Goal: Task Accomplishment & Management: Complete application form

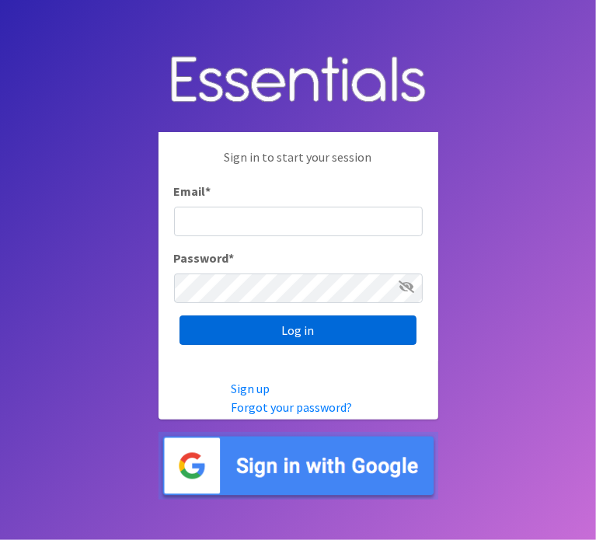
type input "[EMAIL_ADDRESS][DOMAIN_NAME]"
click at [281, 326] on input "Log in" at bounding box center [298, 331] width 237 height 30
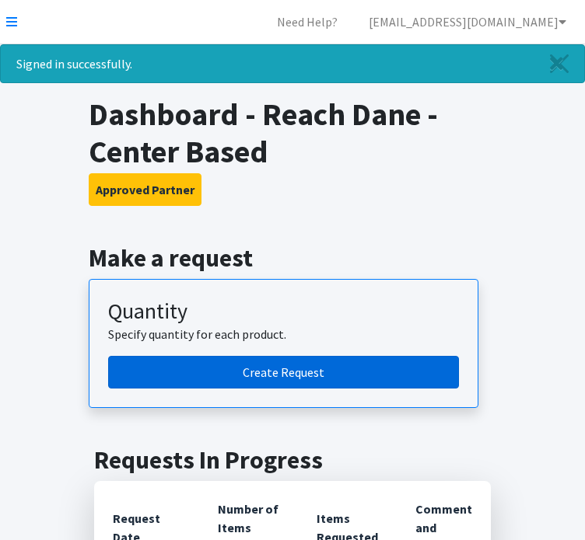
click at [260, 384] on link "Create Request" at bounding box center [283, 372] width 351 height 33
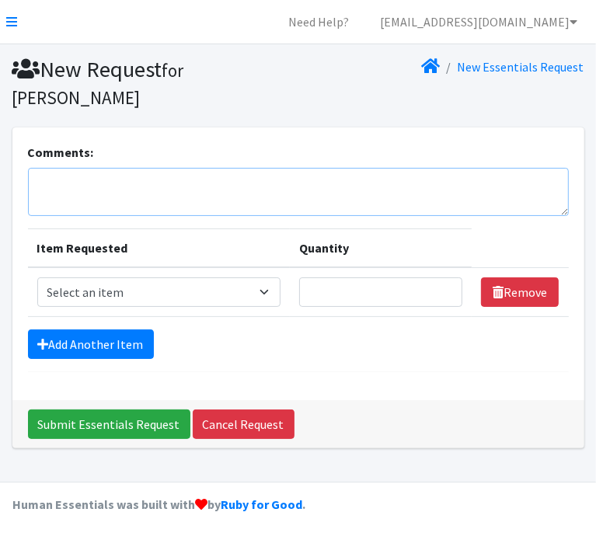
click at [173, 184] on textarea "Comments:" at bounding box center [298, 192] width 541 height 48
type textarea "PF -Livvy"
click at [278, 290] on select "Select an item Box - 2T-3T Pull-ups [200 Pull-ups/8 Packs] Box - 3T-4T Pull-ups…" at bounding box center [158, 293] width 243 height 30
select select "9803"
click at [37, 278] on select "Select an item Box - 2T-3T Pull-ups [200 Pull-ups/8 Packs] Box - 3T-4T Pull-ups…" at bounding box center [158, 293] width 243 height 30
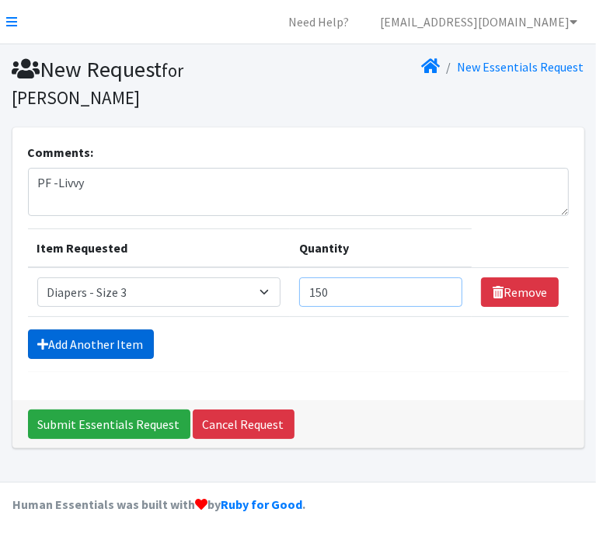
type input "150"
click at [137, 337] on link "Add Another Item" at bounding box center [91, 345] width 126 height 30
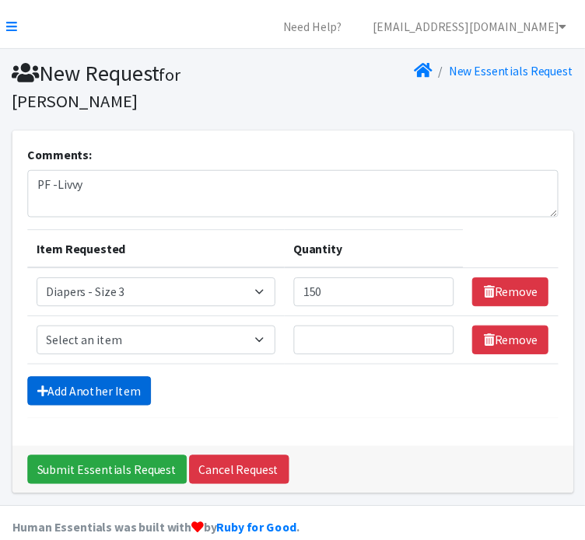
scroll to position [26, 0]
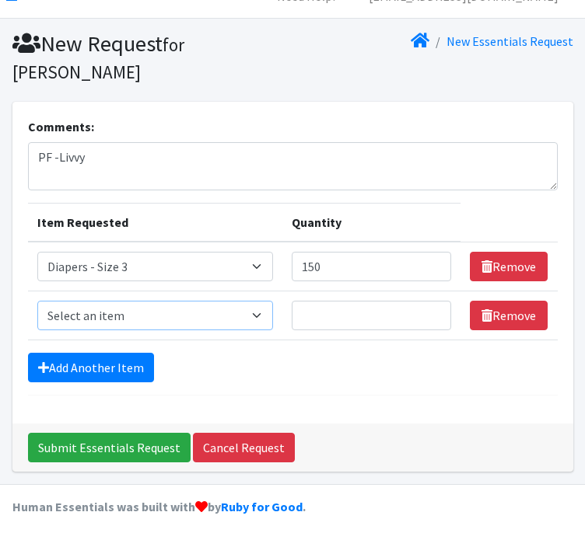
click at [124, 316] on select "Select an item Box - 2T-3T Pull-ups [200 Pull-ups/8 Packs] Box - 3T-4T Pull-ups…" at bounding box center [155, 316] width 236 height 30
select select "12545"
click at [37, 301] on select "Select an item Box - 2T-3T Pull-ups [200 Pull-ups/8 Packs] Box - 3T-4T Pull-ups…" at bounding box center [155, 316] width 236 height 30
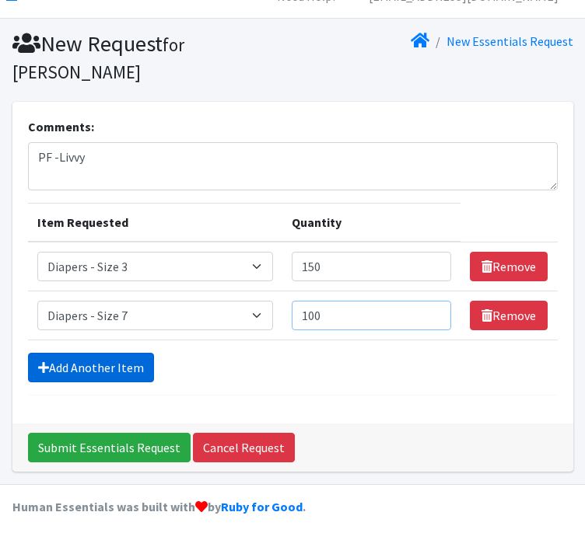
type input "100"
click at [65, 364] on link "Add Another Item" at bounding box center [91, 368] width 126 height 30
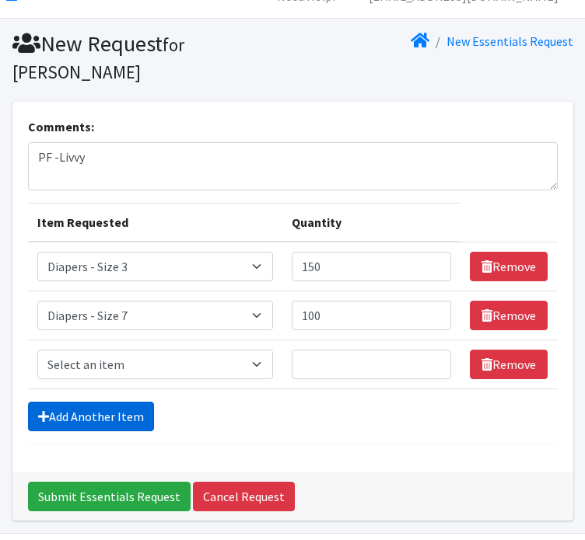
scroll to position [75, 0]
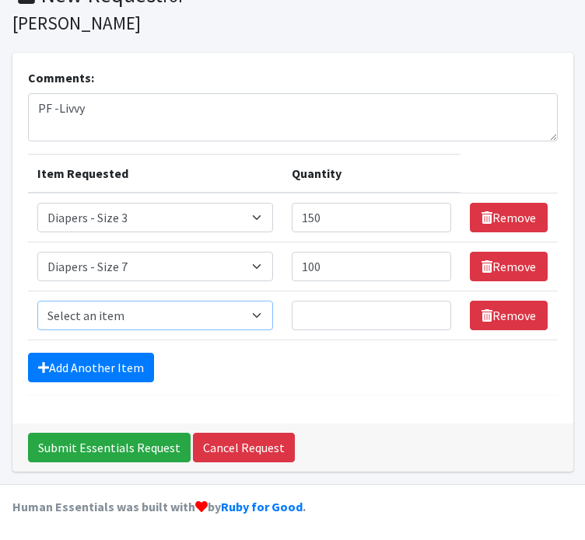
click at [103, 316] on select "Select an item Box - 2T-3T Pull-ups [200 Pull-ups/8 Packs] Box - 3T-4T Pull-ups…" at bounding box center [155, 316] width 236 height 30
select select "9802"
click at [37, 301] on select "Select an item Box - 2T-3T Pull-ups [200 Pull-ups/8 Packs] Box - 3T-4T Pull-ups…" at bounding box center [155, 316] width 236 height 30
click at [334, 312] on input "Quantity" at bounding box center [371, 316] width 159 height 30
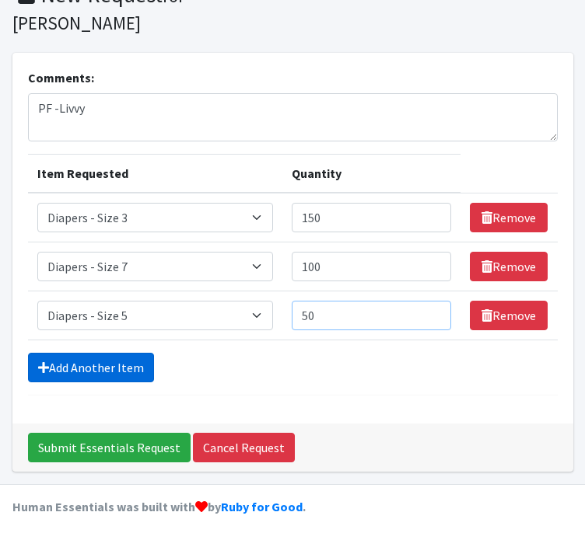
type input "50"
click at [131, 365] on link "Add Another Item" at bounding box center [91, 368] width 126 height 30
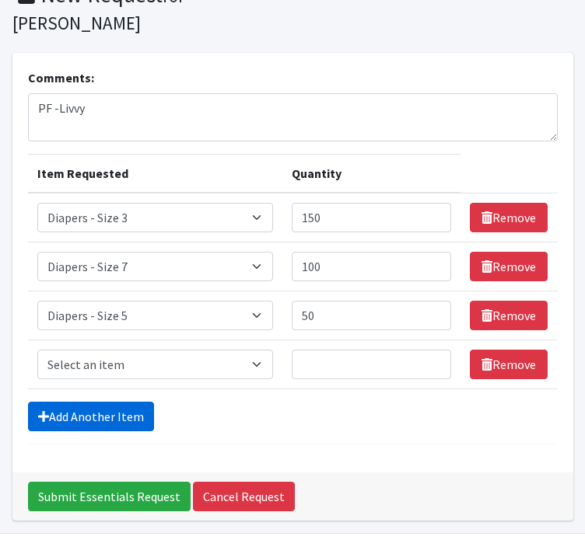
scroll to position [124, 0]
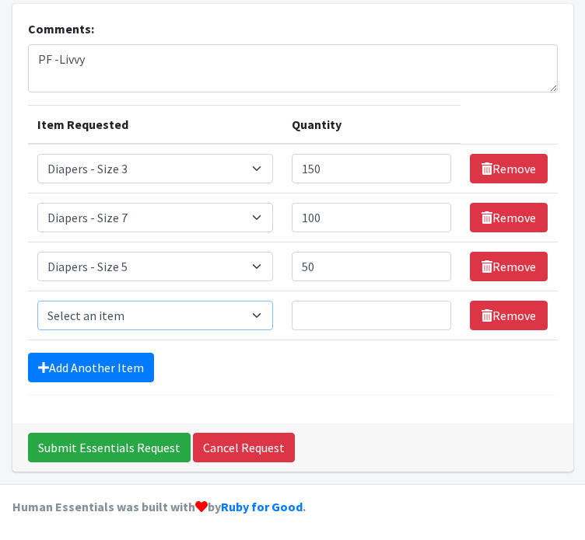
click at [83, 313] on select "Select an item Box - 2T-3T Pull-ups [200 Pull-ups/8 Packs] Box - 3T-4T Pull-ups…" at bounding box center [155, 316] width 236 height 30
select select "9779"
click at [37, 301] on select "Select an item Box - 2T-3T Pull-ups [200 Pull-ups/8 Packs] Box - 3T-4T Pull-ups…" at bounding box center [155, 316] width 236 height 30
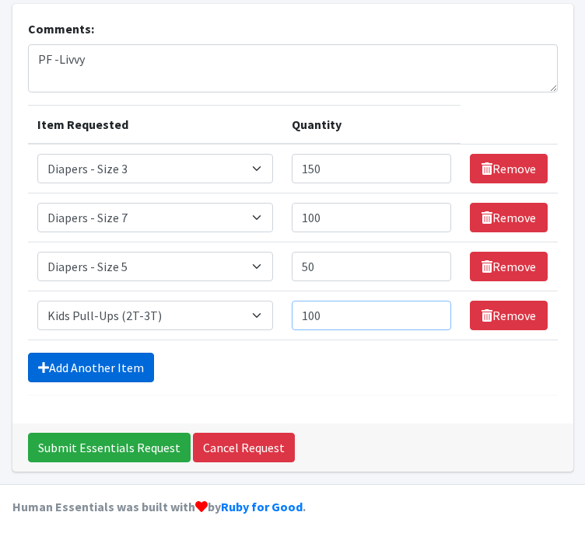
type input "100"
click at [82, 367] on link "Add Another Item" at bounding box center [91, 368] width 126 height 30
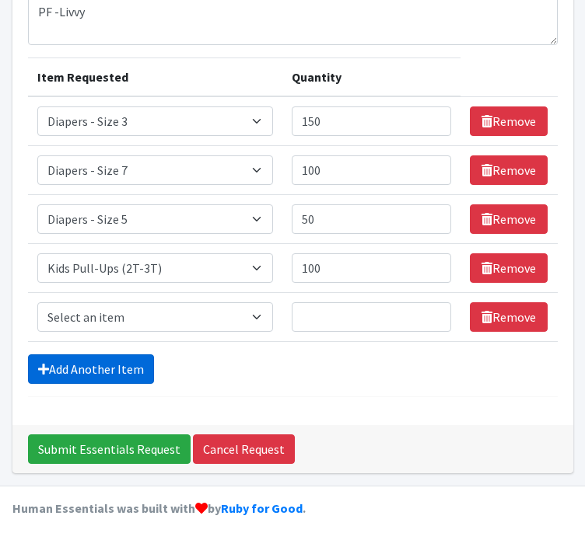
scroll to position [172, 0]
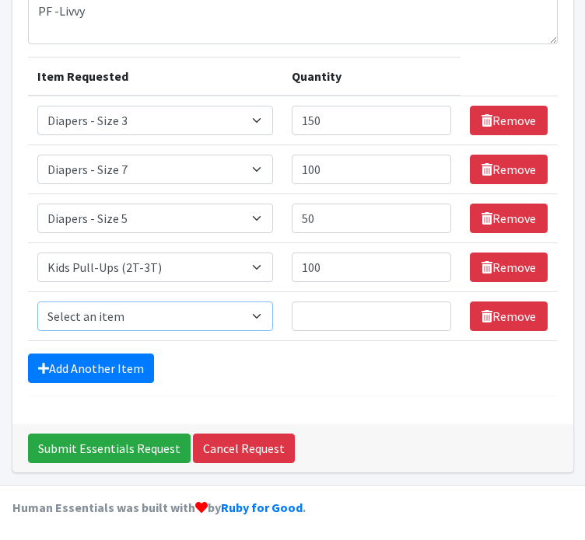
click at [74, 313] on select "Select an item Box - 2T-3T Pull-ups [200 Pull-ups/8 Packs] Box - 3T-4T Pull-ups…" at bounding box center [155, 317] width 236 height 30
select select "9789"
click at [37, 302] on select "Select an item Box - 2T-3T Pull-ups [200 Pull-ups/8 Packs] Box - 3T-4T Pull-ups…" at bounding box center [155, 317] width 236 height 30
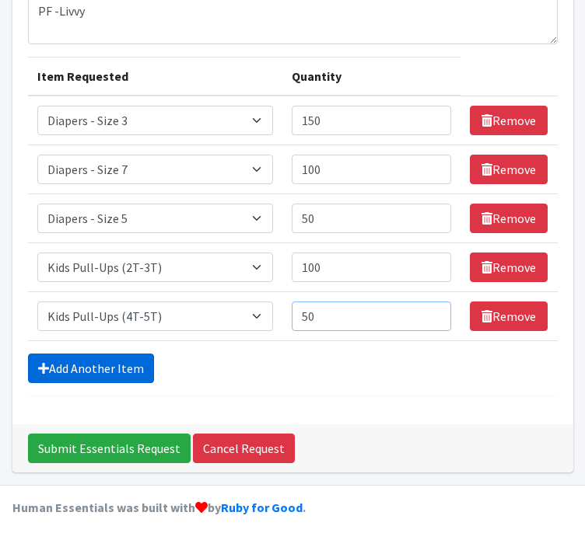
type input "50"
click at [78, 358] on link "Add Another Item" at bounding box center [91, 369] width 126 height 30
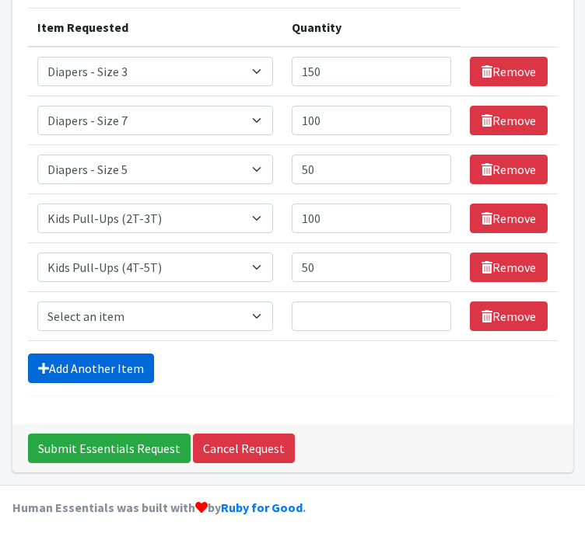
scroll to position [221, 0]
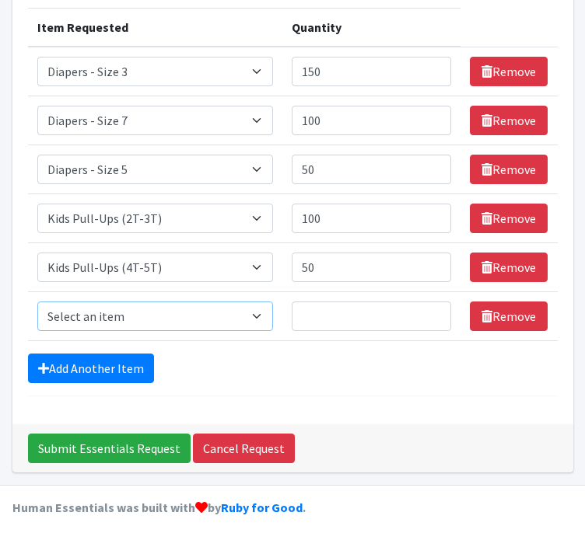
click at [68, 315] on select "Select an item Box - 2T-3T Pull-ups [200 Pull-ups/8 Packs] Box - 3T-4T Pull-ups…" at bounding box center [155, 317] width 236 height 30
select select "9774"
click at [37, 302] on select "Select an item Box - 2T-3T Pull-ups [200 Pull-ups/8 Packs] Box - 3T-4T Pull-ups…" at bounding box center [155, 317] width 236 height 30
click at [327, 315] on input "Quantity" at bounding box center [371, 317] width 159 height 30
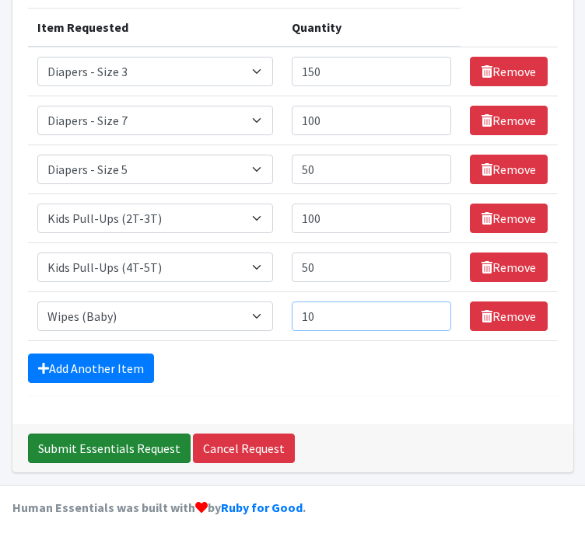
type input "10"
click at [159, 446] on input "Submit Essentials Request" at bounding box center [109, 449] width 163 height 30
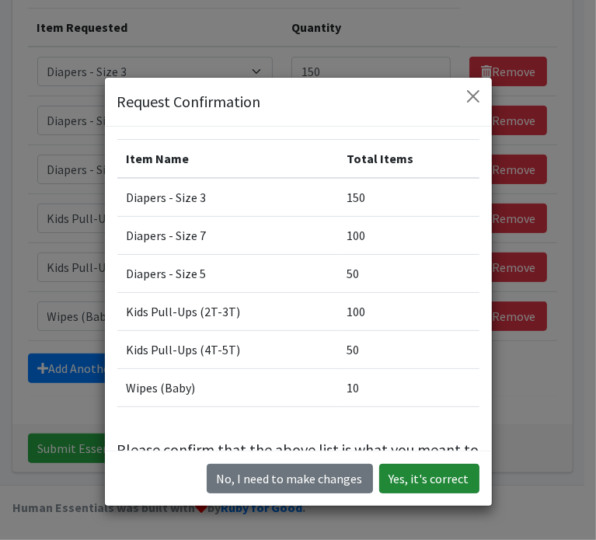
click at [392, 476] on button "Yes, it's correct" at bounding box center [429, 479] width 100 height 30
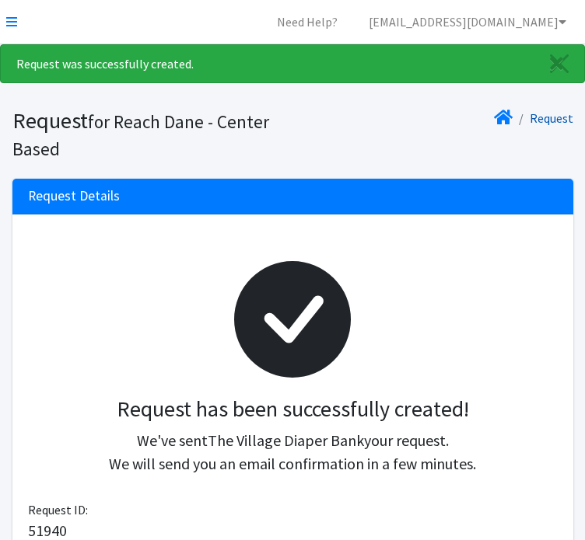
click at [554, 121] on link "Request" at bounding box center [552, 118] width 44 height 16
click at [499, 116] on icon at bounding box center [503, 117] width 19 height 12
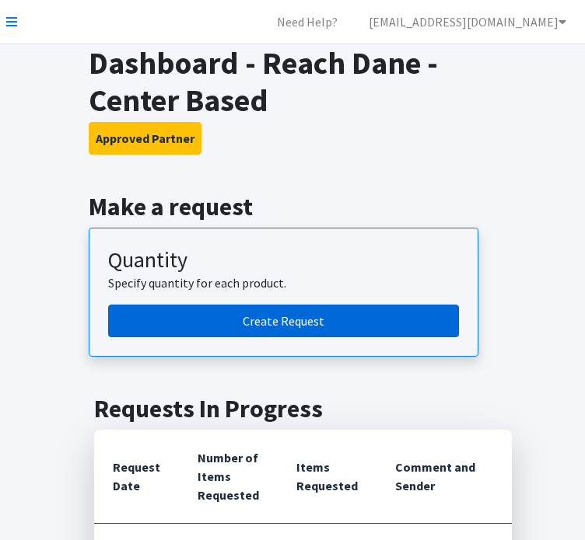
click at [339, 320] on link "Create Request" at bounding box center [283, 321] width 351 height 33
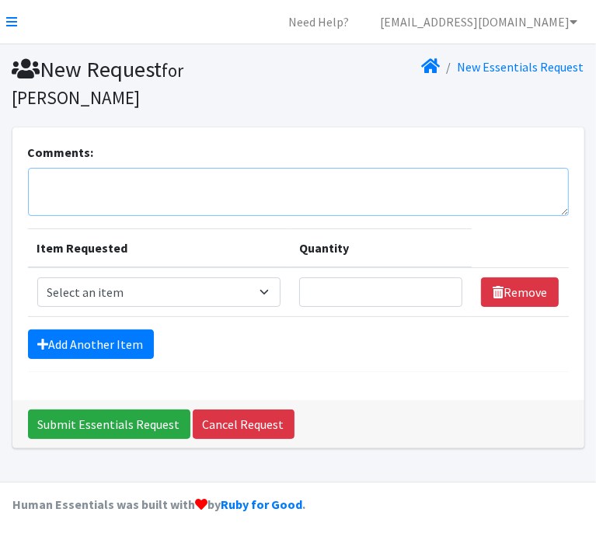
click at [187, 196] on textarea "Comments:" at bounding box center [298, 192] width 541 height 48
type textarea "EM -Diane"
click at [233, 292] on select "Select an item Box - 2T-3T Pull-ups [200 Pull-ups/8 Packs] Box - 3T-4T Pull-ups…" at bounding box center [158, 293] width 243 height 30
select select "9797"
click at [37, 278] on select "Select an item Box - 2T-3T Pull-ups [200 Pull-ups/8 Packs] Box - 3T-4T Pull-ups…" at bounding box center [158, 293] width 243 height 30
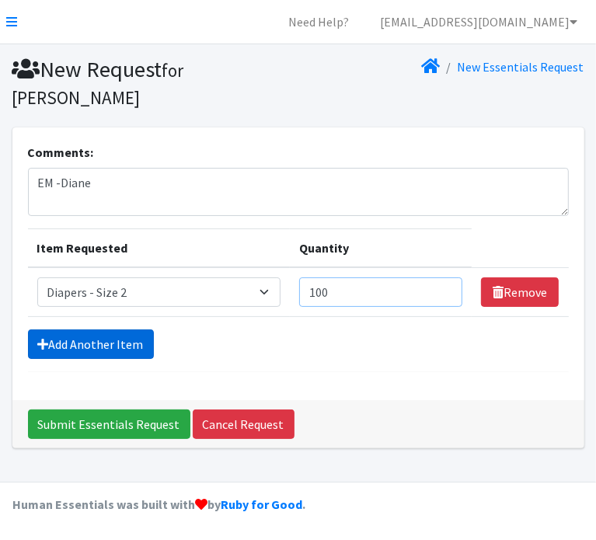
type input "100"
click at [69, 348] on link "Add Another Item" at bounding box center [91, 345] width 126 height 30
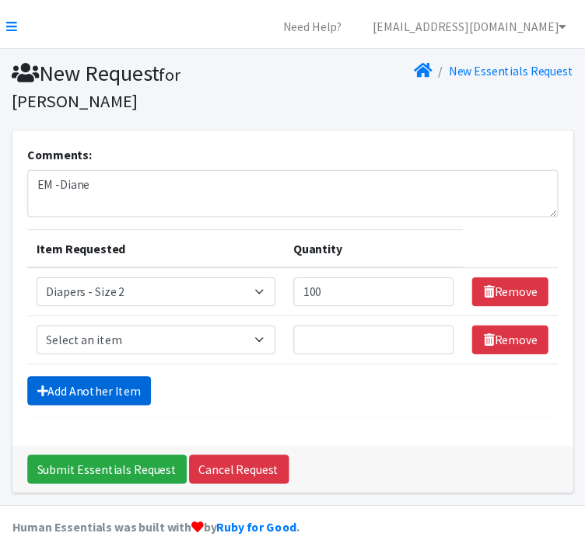
scroll to position [26, 0]
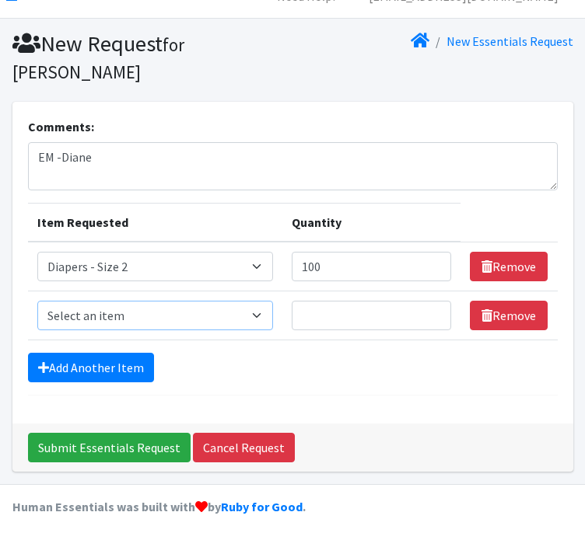
click at [62, 316] on select "Select an item Box - 2T-3T Pull-ups [200 Pull-ups/8 Packs] Box - 3T-4T Pull-ups…" at bounding box center [155, 316] width 236 height 30
click at [37, 301] on select "Select an item Box - 2T-3T Pull-ups [200 Pull-ups/8 Packs] Box - 3T-4T Pull-ups…" at bounding box center [155, 316] width 236 height 30
click at [68, 315] on select "Select an item Box - 2T-3T Pull-ups [200 Pull-ups/8 Packs] Box - 3T-4T Pull-ups…" at bounding box center [155, 316] width 236 height 30
select select "9803"
click at [37, 301] on select "Select an item Box - 2T-3T Pull-ups [200 Pull-ups/8 Packs] Box - 3T-4T Pull-ups…" at bounding box center [155, 316] width 236 height 30
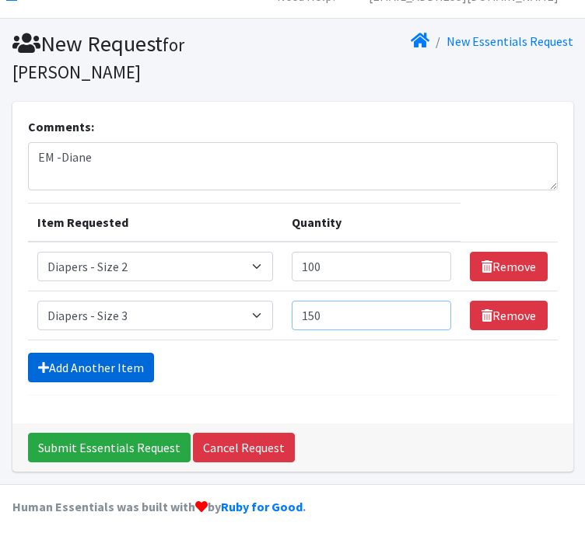
type input "150"
click at [35, 356] on link "Add Another Item" at bounding box center [91, 368] width 126 height 30
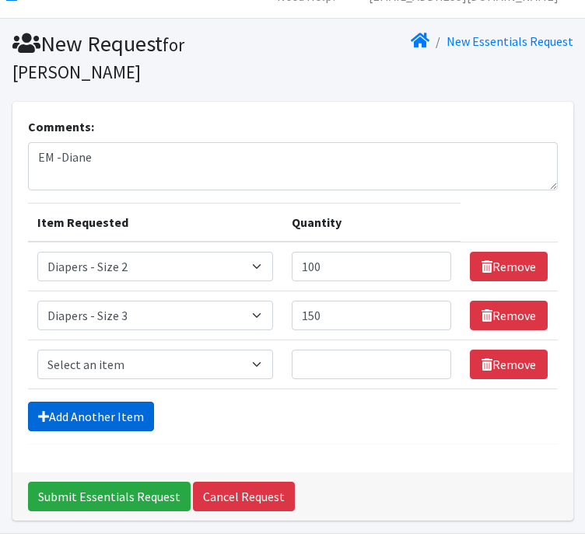
scroll to position [75, 0]
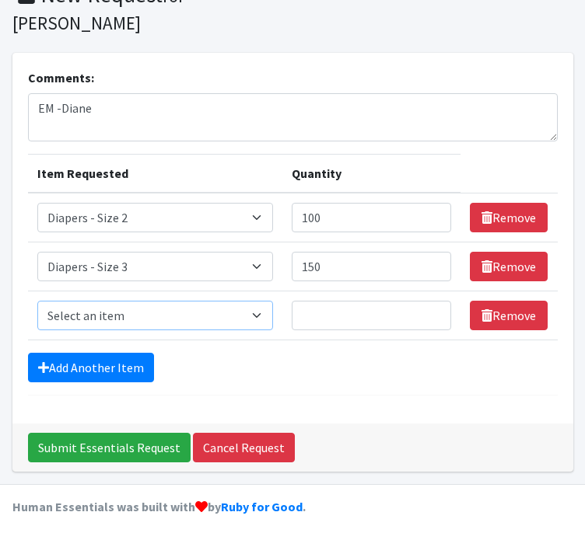
click at [51, 315] on select "Select an item Box - 2T-3T Pull-ups [200 Pull-ups/8 Packs] Box - 3T-4T Pull-ups…" at bounding box center [155, 316] width 236 height 30
select select "9802"
click at [37, 301] on select "Select an item Box - 2T-3T Pull-ups [200 Pull-ups/8 Packs] Box - 3T-4T Pull-ups…" at bounding box center [155, 316] width 236 height 30
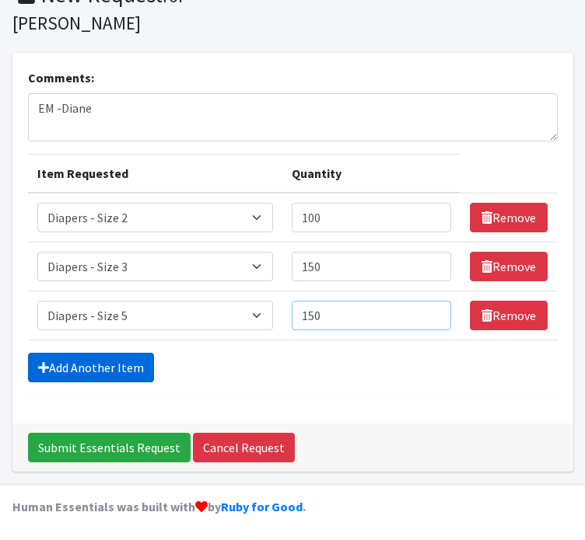
type input "150"
click at [59, 373] on link "Add Another Item" at bounding box center [91, 368] width 126 height 30
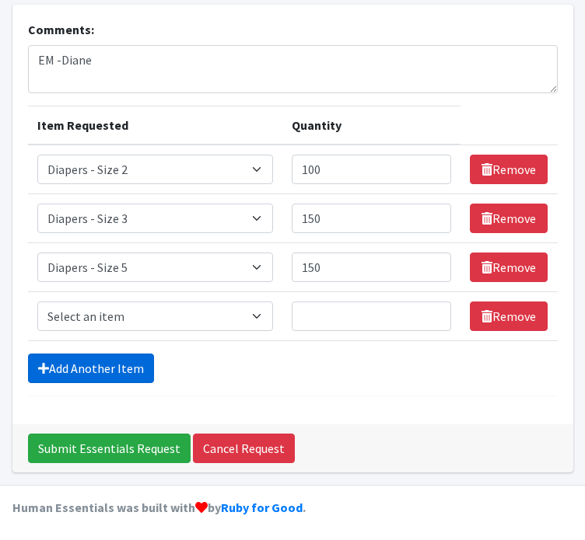
scroll to position [124, 0]
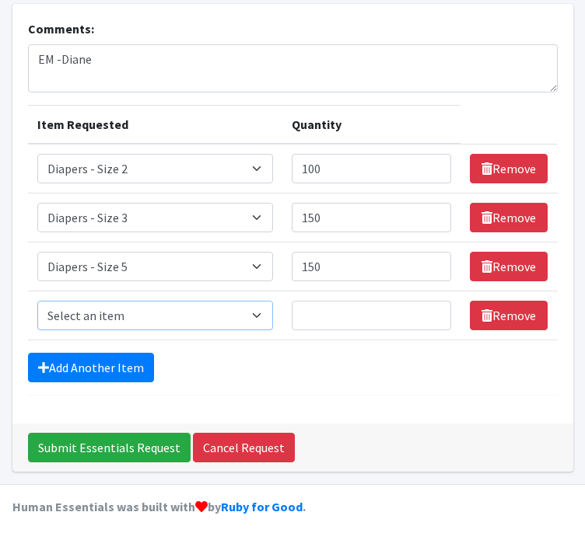
click at [65, 325] on select "Select an item Box - 2T-3T Pull-ups [200 Pull-ups/8 Packs] Box - 3T-4T Pull-ups…" at bounding box center [155, 316] width 236 height 30
select select "9800"
click at [37, 301] on select "Select an item Box - 2T-3T Pull-ups [200 Pull-ups/8 Packs] Box - 3T-4T Pull-ups…" at bounding box center [155, 316] width 236 height 30
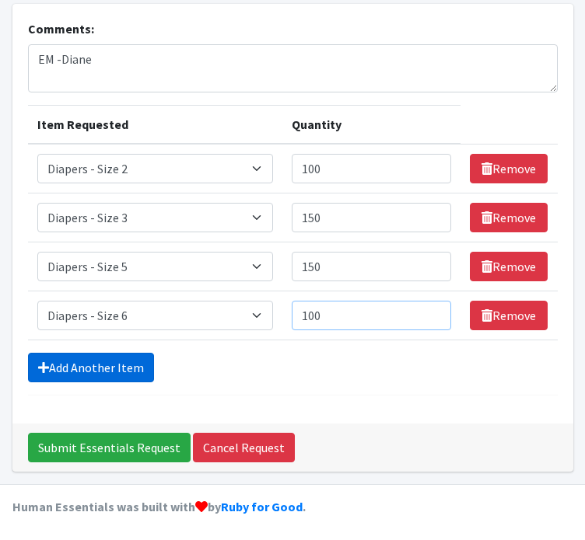
type input "100"
click at [72, 353] on link "Add Another Item" at bounding box center [91, 368] width 126 height 30
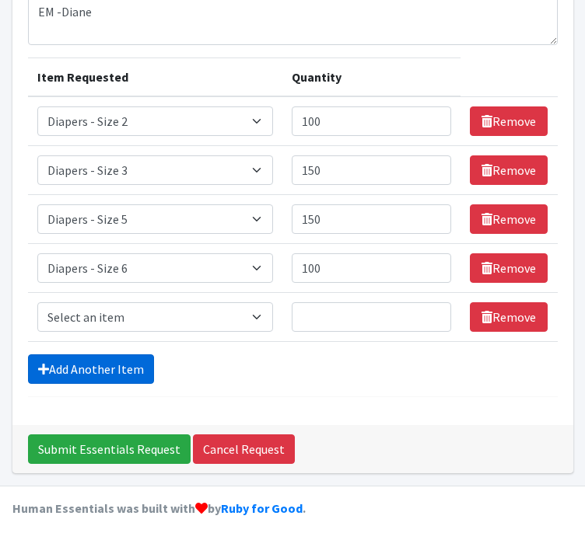
scroll to position [172, 0]
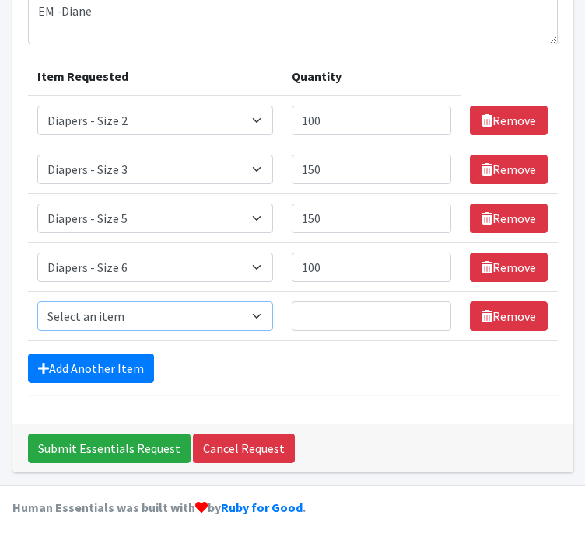
click at [75, 316] on select "Select an item Box - 2T-3T Pull-ups [200 Pull-ups/8 Packs] Box - 3T-4T Pull-ups…" at bounding box center [155, 317] width 236 height 30
select select "12545"
click at [37, 302] on select "Select an item Box - 2T-3T Pull-ups [200 Pull-ups/8 Packs] Box - 3T-4T Pull-ups…" at bounding box center [155, 317] width 236 height 30
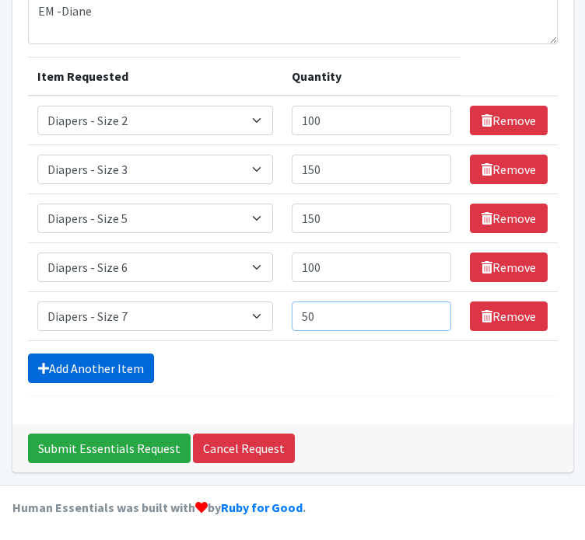
type input "50"
click at [73, 376] on link "Add Another Item" at bounding box center [91, 369] width 126 height 30
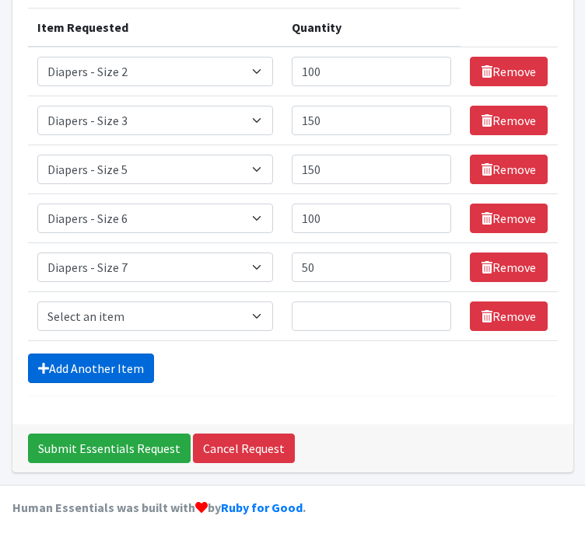
scroll to position [221, 0]
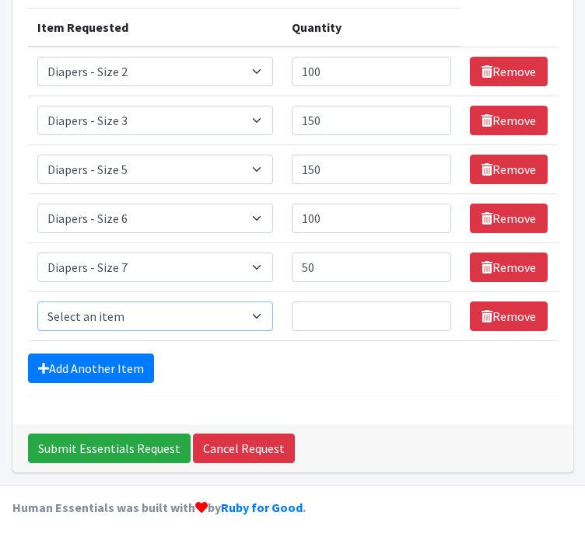
click at [68, 303] on select "Select an item Box - 2T-3T Pull-ups [200 Pull-ups/8 Packs] Box - 3T-4T Pull-ups…" at bounding box center [155, 317] width 236 height 30
select select "9787"
click at [37, 302] on select "Select an item Box - 2T-3T Pull-ups [200 Pull-ups/8 Packs] Box - 3T-4T Pull-ups…" at bounding box center [155, 317] width 236 height 30
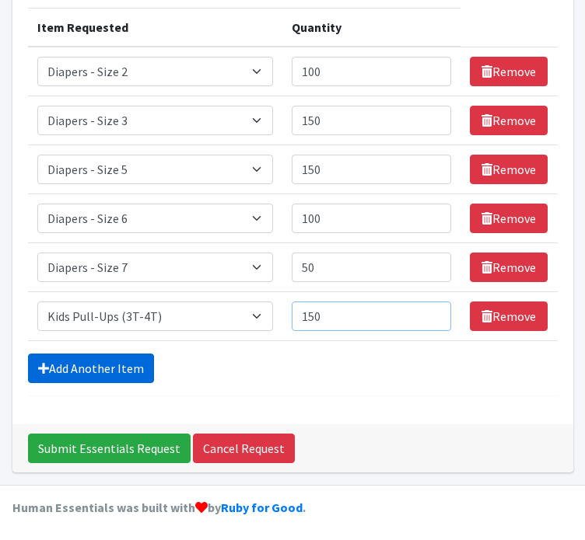
type input "150"
click at [125, 376] on link "Add Another Item" at bounding box center [91, 369] width 126 height 30
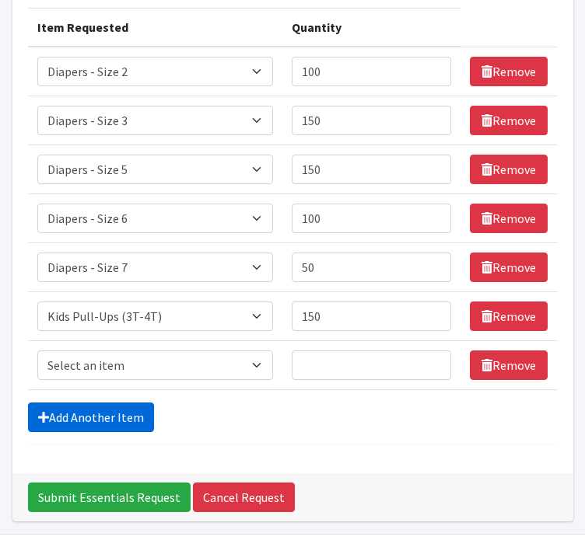
scroll to position [270, 0]
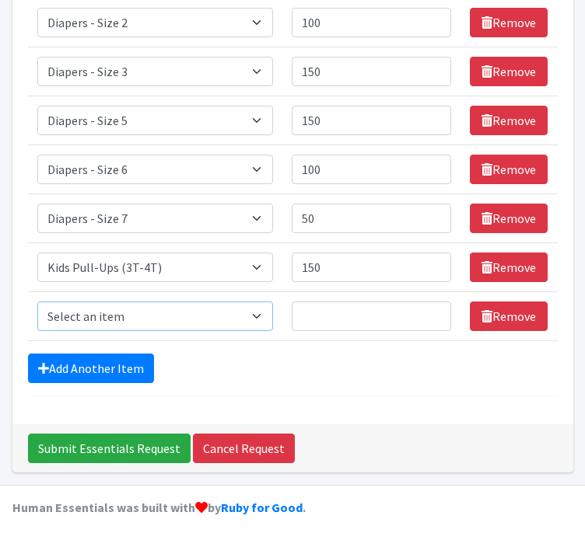
click at [103, 320] on select "Select an item Box - 2T-3T Pull-ups [200 Pull-ups/8 Packs] Box - 3T-4T Pull-ups…" at bounding box center [155, 317] width 236 height 30
select select "9774"
click at [37, 302] on select "Select an item Box - 2T-3T Pull-ups [200 Pull-ups/8 Packs] Box - 3T-4T Pull-ups…" at bounding box center [155, 317] width 236 height 30
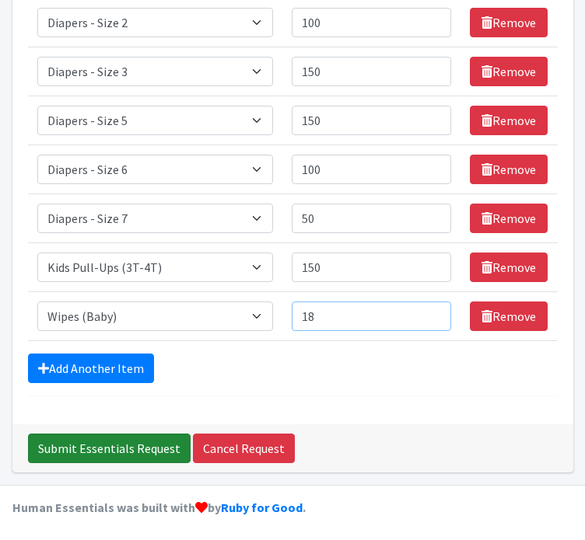
type input "18"
click at [124, 449] on input "Submit Essentials Request" at bounding box center [109, 449] width 163 height 30
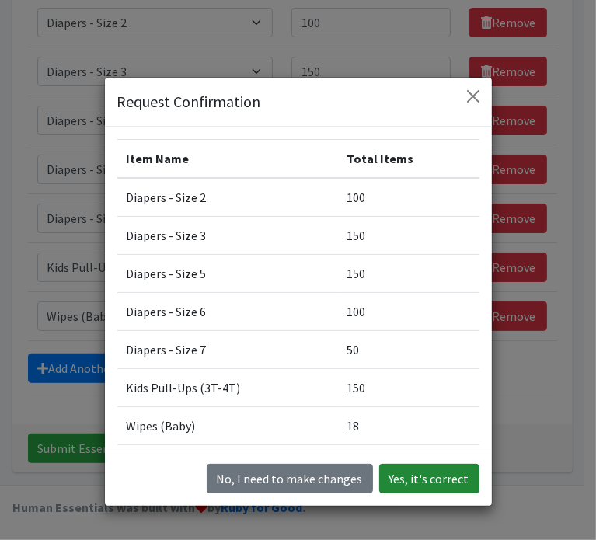
click at [390, 475] on button "Yes, it's correct" at bounding box center [429, 479] width 100 height 30
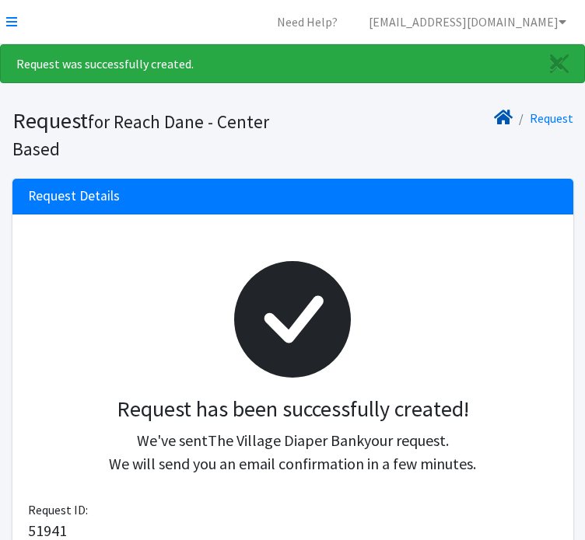
click at [502, 121] on icon at bounding box center [503, 117] width 19 height 12
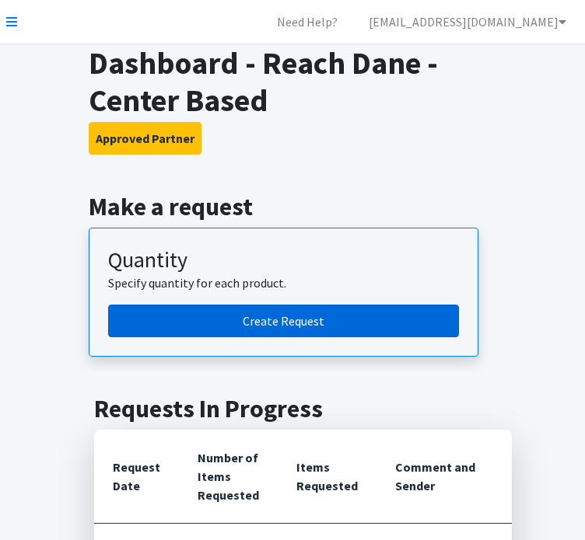
click at [227, 324] on link "Create Request" at bounding box center [283, 321] width 351 height 33
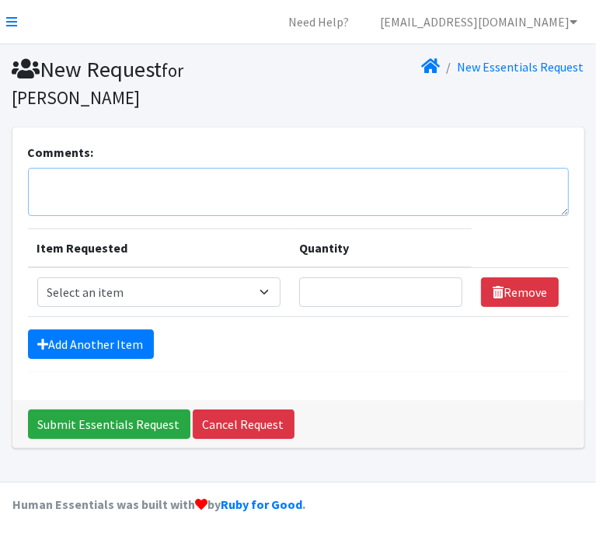
click at [155, 197] on textarea "Comments:" at bounding box center [298, 192] width 541 height 48
type textarea "B"
type textarea "GBAH- Livvy and Diane"
click at [94, 295] on select "Select an item Box - 2T-3T Pull-ups [200 Pull-ups/8 Packs] Box - 3T-4T Pull-ups…" at bounding box center [158, 293] width 243 height 30
select select "9803"
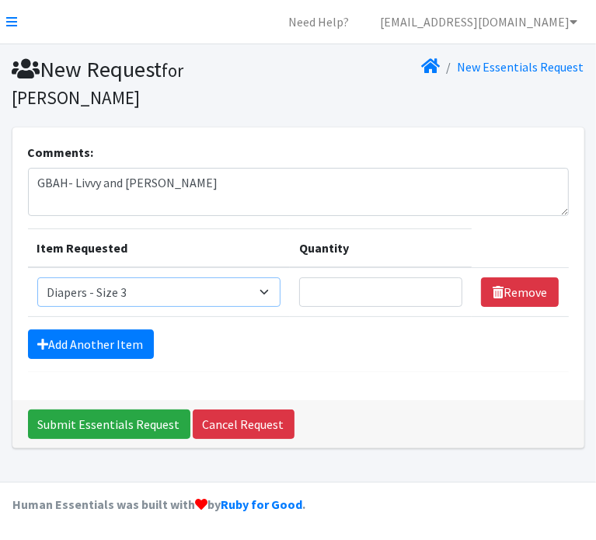
click at [37, 278] on select "Select an item Box - 2T-3T Pull-ups [200 Pull-ups/8 Packs] Box - 3T-4T Pull-ups…" at bounding box center [158, 293] width 243 height 30
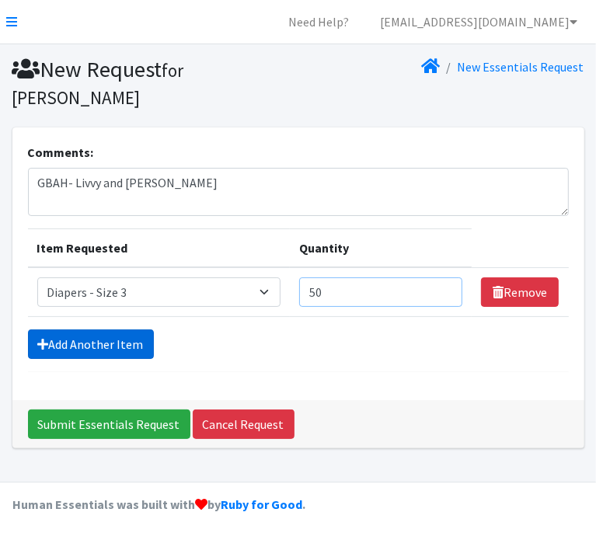
type input "50"
click at [86, 338] on link "Add Another Item" at bounding box center [91, 345] width 126 height 30
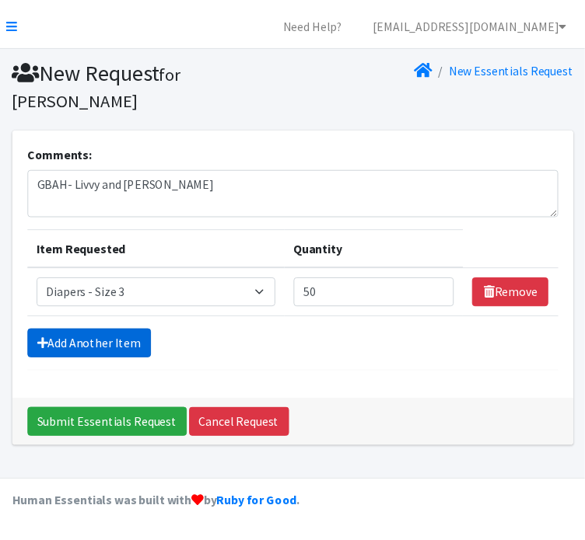
scroll to position [26, 0]
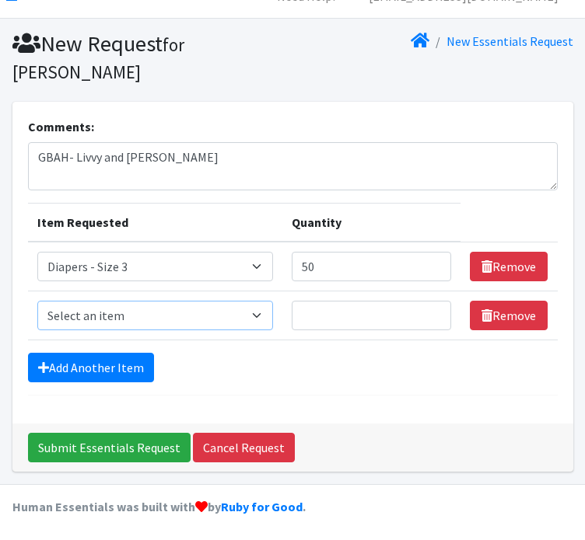
click at [93, 315] on select "Select an item Box - 2T-3T Pull-ups [200 Pull-ups/8 Packs] Box - 3T-4T Pull-ups…" at bounding box center [155, 316] width 236 height 30
select select "9799"
click at [37, 301] on select "Select an item Box - 2T-3T Pull-ups [200 Pull-ups/8 Packs] Box - 3T-4T Pull-ups…" at bounding box center [155, 316] width 236 height 30
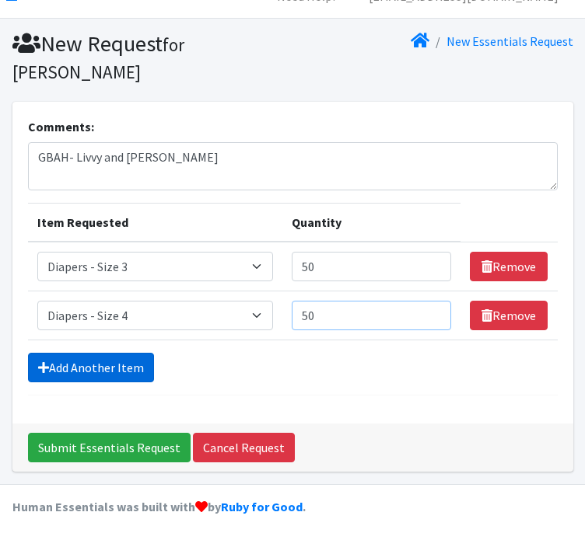
type input "50"
click at [84, 369] on link "Add Another Item" at bounding box center [91, 368] width 126 height 30
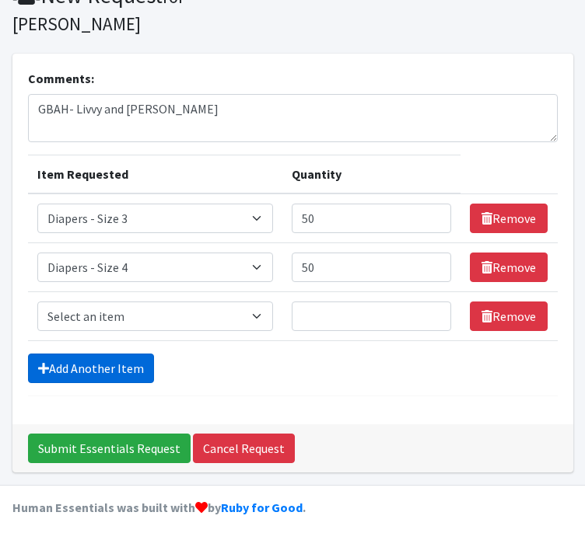
scroll to position [75, 0]
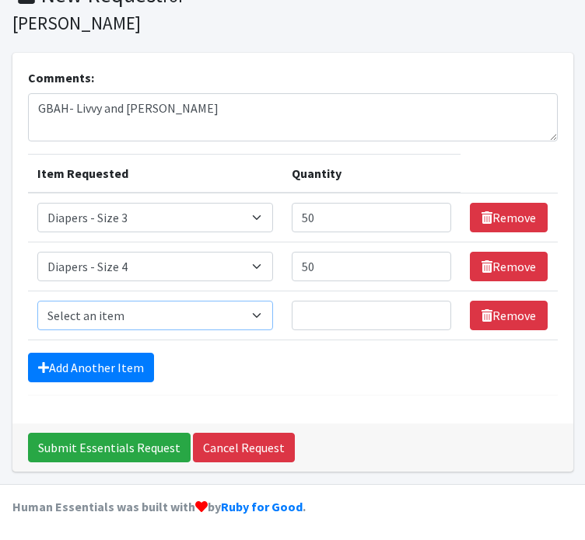
click at [84, 324] on select "Select an item Box - 2T-3T Pull-ups [200 Pull-ups/8 Packs] Box - 3T-4T Pull-ups…" at bounding box center [155, 316] width 236 height 30
select select "9802"
click at [37, 301] on select "Select an item Box - 2T-3T Pull-ups [200 Pull-ups/8 Packs] Box - 3T-4T Pull-ups…" at bounding box center [155, 316] width 236 height 30
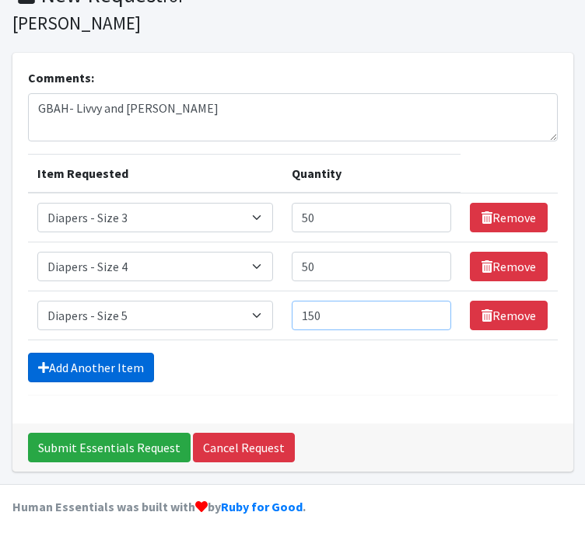
type input "150"
click at [66, 365] on link "Add Another Item" at bounding box center [91, 368] width 126 height 30
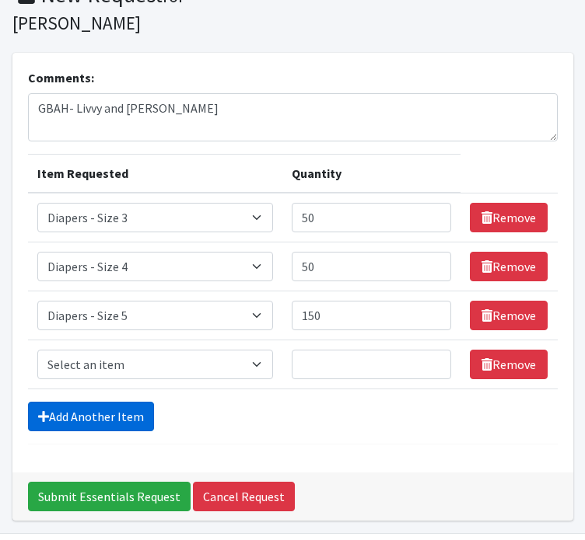
scroll to position [124, 0]
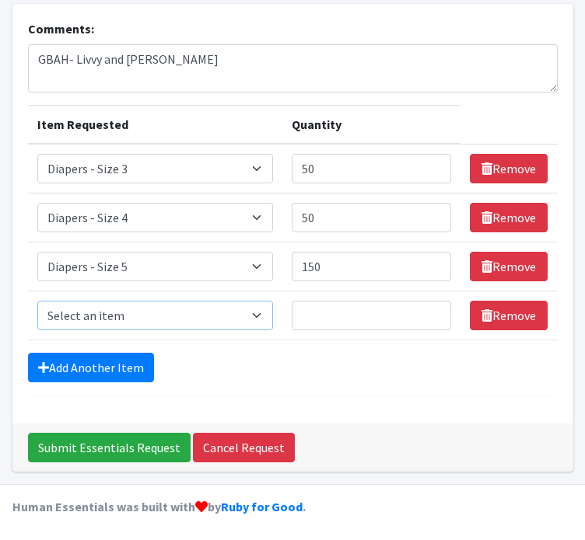
click at [87, 318] on select "Select an item Box - 2T-3T Pull-ups [200 Pull-ups/8 Packs] Box - 3T-4T Pull-ups…" at bounding box center [155, 316] width 236 height 30
select select "9800"
click at [37, 301] on select "Select an item Box - 2T-3T Pull-ups [200 Pull-ups/8 Packs] Box - 3T-4T Pull-ups…" at bounding box center [155, 316] width 236 height 30
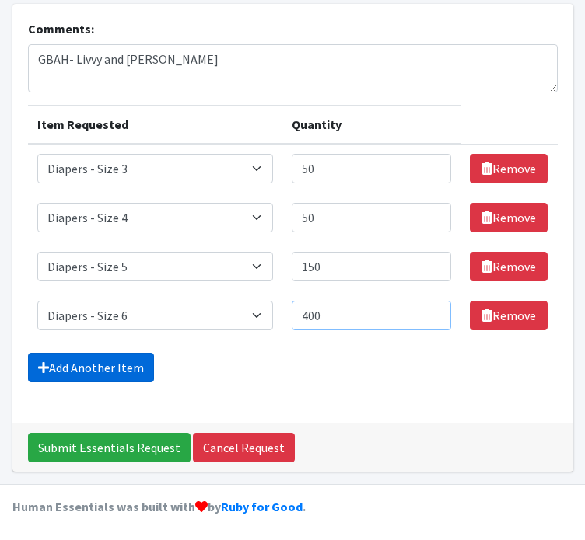
type input "400"
click at [54, 360] on link "Add Another Item" at bounding box center [91, 368] width 126 height 30
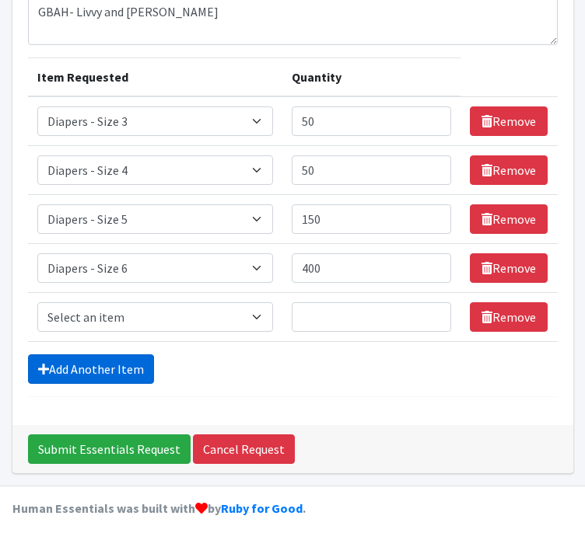
scroll to position [172, 0]
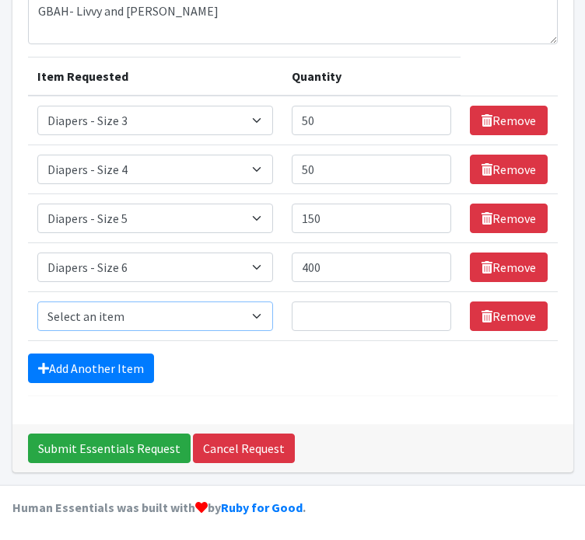
click at [50, 322] on select "Select an item Box - 2T-3T Pull-ups [200 Pull-ups/8 Packs] Box - 3T-4T Pull-ups…" at bounding box center [155, 317] width 236 height 30
select select "12545"
click at [37, 302] on select "Select an item Box - 2T-3T Pull-ups [200 Pull-ups/8 Packs] Box - 3T-4T Pull-ups…" at bounding box center [155, 317] width 236 height 30
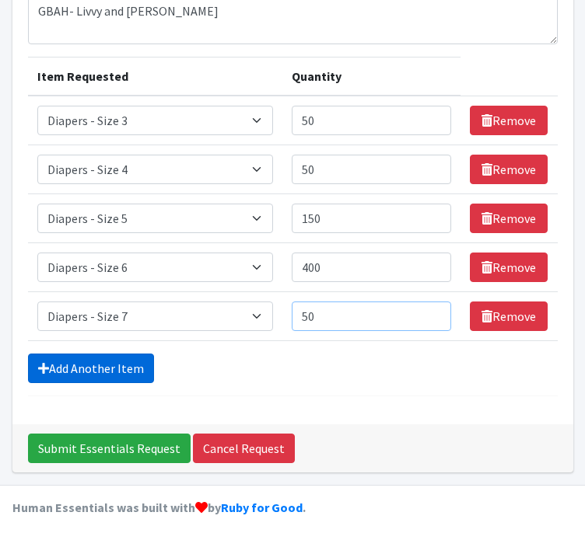
type input "50"
click at [37, 374] on link "Add Another Item" at bounding box center [91, 369] width 126 height 30
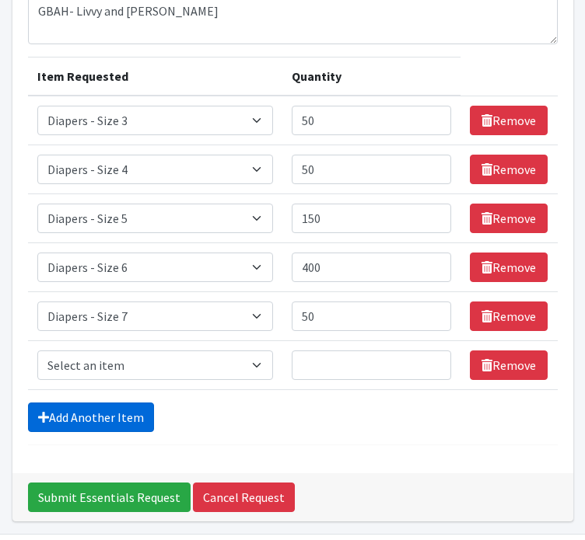
scroll to position [221, 0]
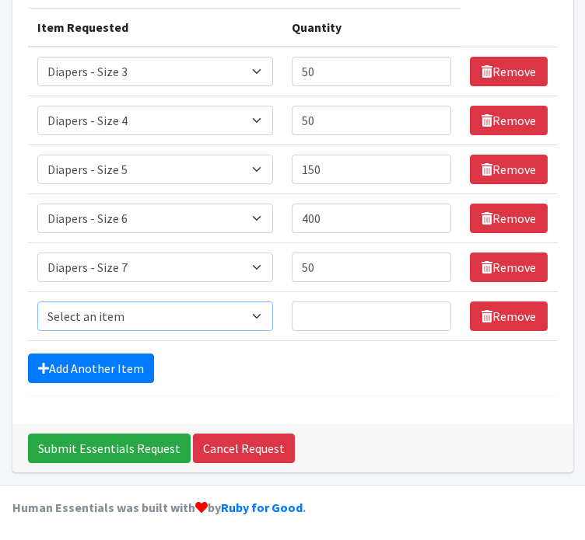
click at [52, 316] on select "Select an item Box - 2T-3T Pull-ups [200 Pull-ups/8 Packs] Box - 3T-4T Pull-ups…" at bounding box center [155, 317] width 236 height 30
select select "9787"
click at [37, 302] on select "Select an item Box - 2T-3T Pull-ups [200 Pull-ups/8 Packs] Box - 3T-4T Pull-ups…" at bounding box center [155, 317] width 236 height 30
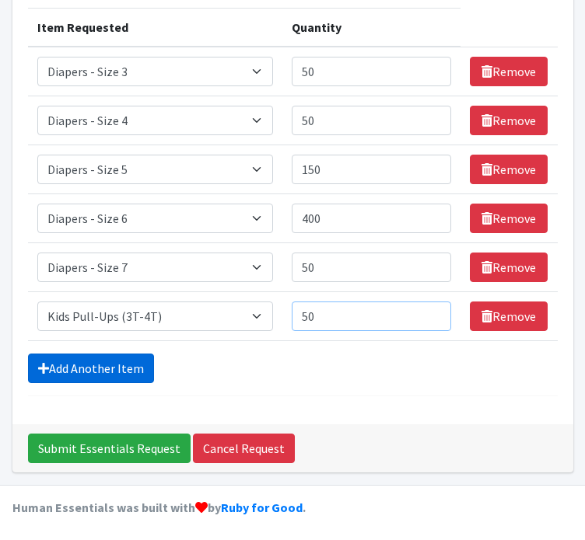
type input "50"
click at [51, 367] on link "Add Another Item" at bounding box center [91, 369] width 126 height 30
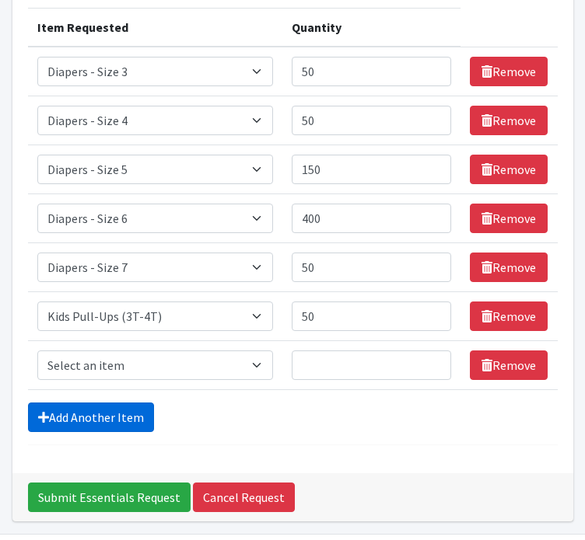
scroll to position [270, 0]
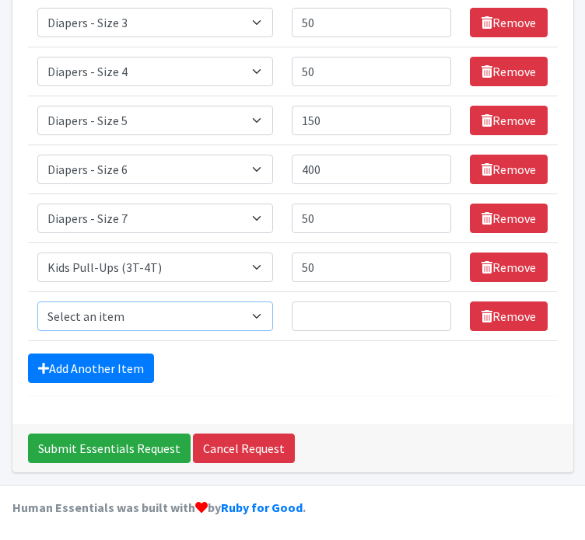
click at [43, 321] on select "Select an item Box - 2T-3T Pull-ups [200 Pull-ups/8 Packs] Box - 3T-4T Pull-ups…" at bounding box center [155, 317] width 236 height 30
select select "9789"
click at [37, 302] on select "Select an item Box - 2T-3T Pull-ups [200 Pull-ups/8 Packs] Box - 3T-4T Pull-ups…" at bounding box center [155, 317] width 236 height 30
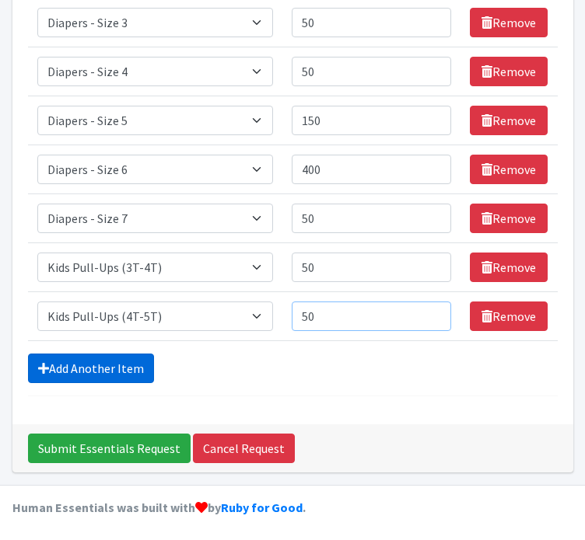
type input "50"
click at [48, 366] on link "Add Another Item" at bounding box center [91, 369] width 126 height 30
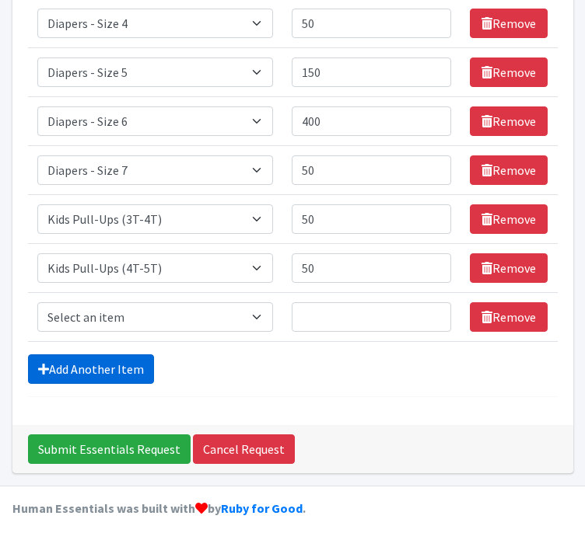
scroll to position [319, 0]
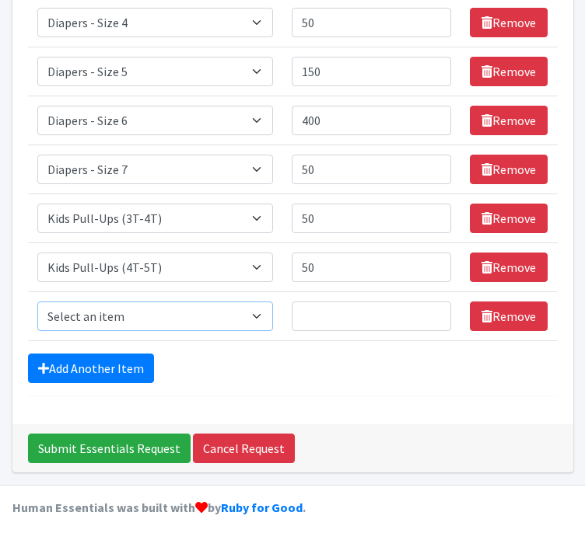
click at [54, 321] on select "Select an item Box - 2T-3T Pull-ups [200 Pull-ups/8 Packs] Box - 3T-4T Pull-ups…" at bounding box center [155, 317] width 236 height 30
select select "9774"
click at [37, 302] on select "Select an item Box - 2T-3T Pull-ups [200 Pull-ups/8 Packs] Box - 3T-4T Pull-ups…" at bounding box center [155, 317] width 236 height 30
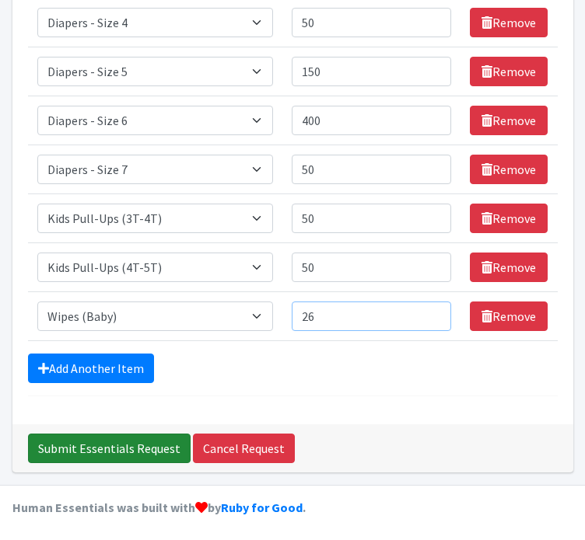
type input "26"
click at [120, 447] on input "Submit Essentials Request" at bounding box center [109, 449] width 163 height 30
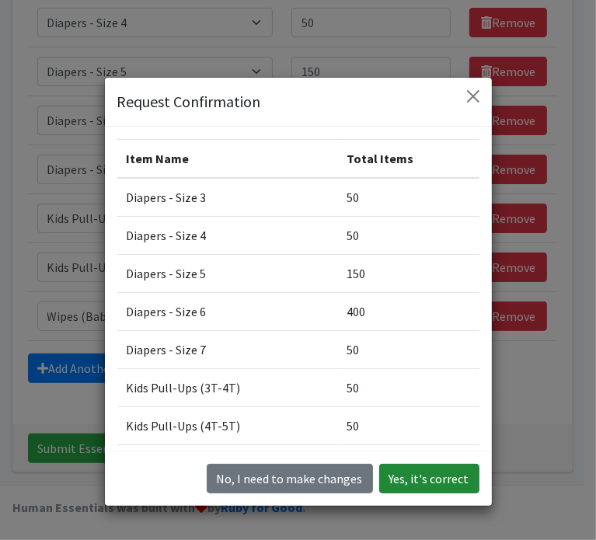
click at [395, 475] on button "Yes, it's correct" at bounding box center [429, 479] width 100 height 30
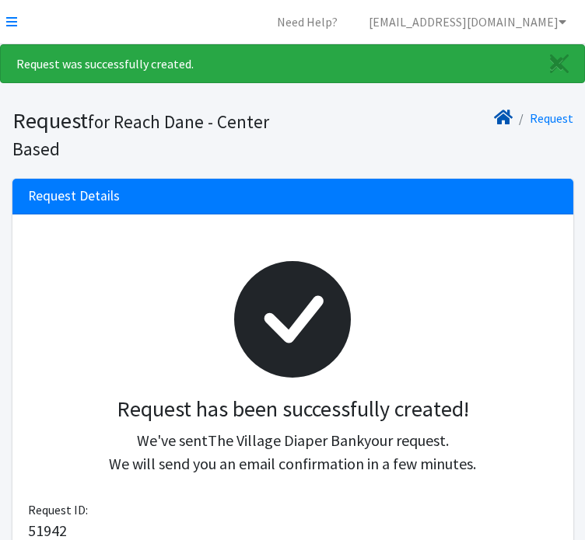
click at [501, 121] on icon at bounding box center [503, 117] width 19 height 12
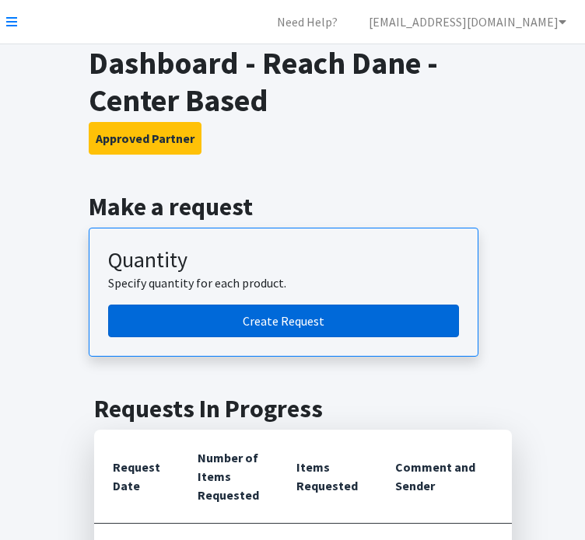
click at [296, 332] on link "Create Request" at bounding box center [283, 321] width 351 height 33
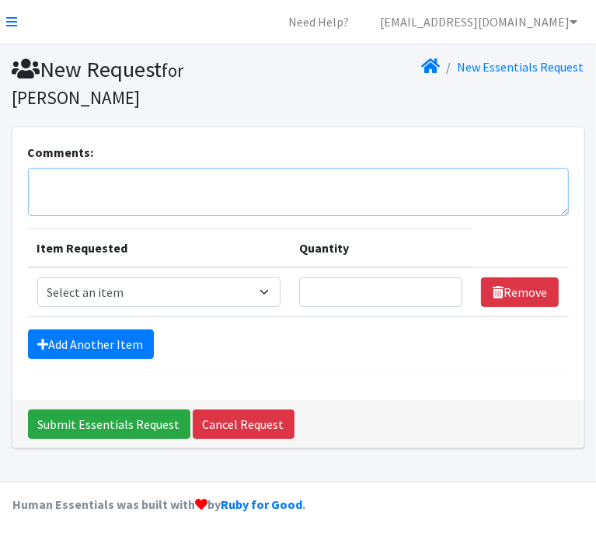
click at [220, 192] on textarea "Comments:" at bounding box center [298, 192] width 541 height 48
type textarea "[PERSON_NAME]"
click at [103, 292] on select "Select an item Box - 2T-3T Pull-ups [200 Pull-ups/8 Packs] Box - 3T-4T Pull-ups…" at bounding box center [158, 293] width 243 height 30
select select "9797"
click at [37, 278] on select "Select an item Box - 2T-3T Pull-ups [200 Pull-ups/8 Packs] Box - 3T-4T Pull-ups…" at bounding box center [158, 293] width 243 height 30
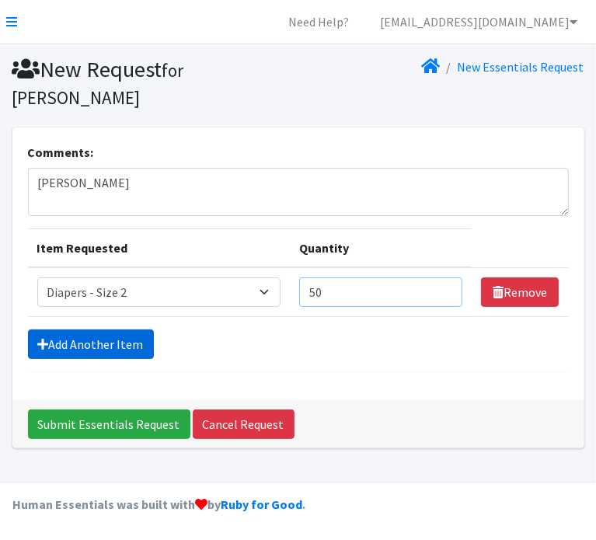
type input "50"
click at [75, 344] on link "Add Another Item" at bounding box center [91, 345] width 126 height 30
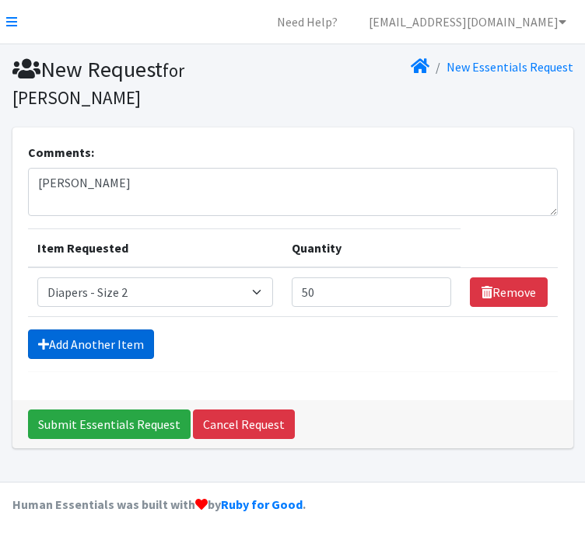
scroll to position [26, 0]
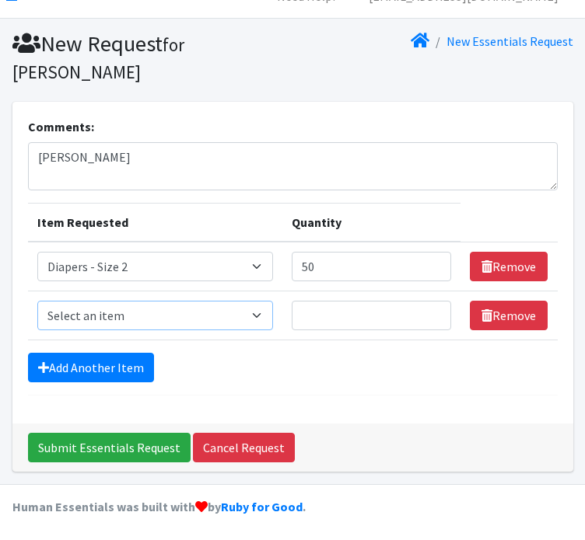
click at [70, 317] on select "Select an item Box - 2T-3T Pull-ups [200 Pull-ups/8 Packs] Box - 3T-4T Pull-ups…" at bounding box center [155, 316] width 236 height 30
select select "9799"
click at [37, 301] on select "Select an item Box - 2T-3T Pull-ups [200 Pull-ups/8 Packs] Box - 3T-4T Pull-ups…" at bounding box center [155, 316] width 236 height 30
type input "50"
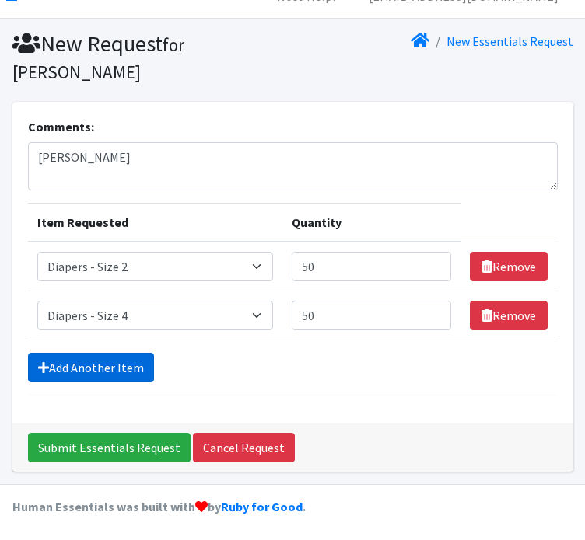
click at [52, 359] on link "Add Another Item" at bounding box center [91, 368] width 126 height 30
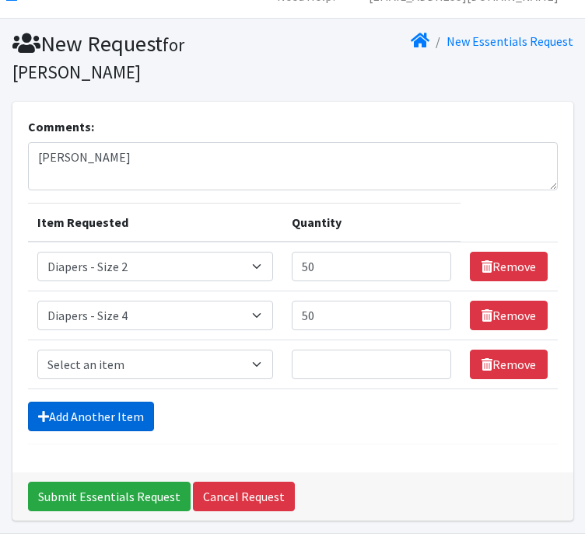
scroll to position [75, 0]
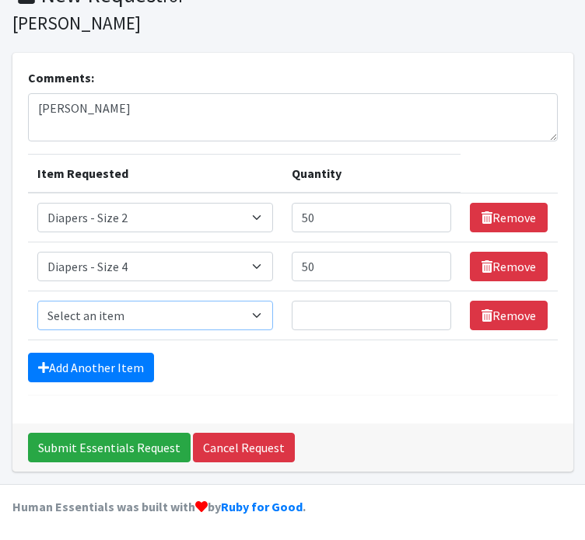
click at [62, 327] on select "Select an item Box - 2T-3T Pull-ups [200 Pull-ups/8 Packs] Box - 3T-4T Pull-ups…" at bounding box center [155, 316] width 236 height 30
select select "9802"
click at [37, 301] on select "Select an item Box - 2T-3T Pull-ups [200 Pull-ups/8 Packs] Box - 3T-4T Pull-ups…" at bounding box center [155, 316] width 236 height 30
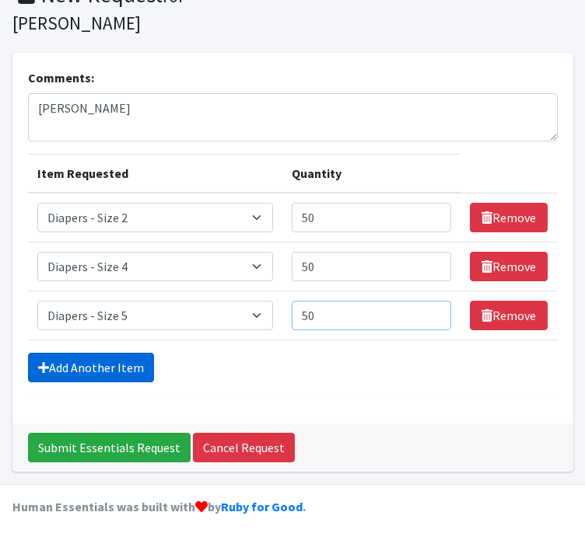
type input "50"
click at [63, 363] on link "Add Another Item" at bounding box center [91, 368] width 126 height 30
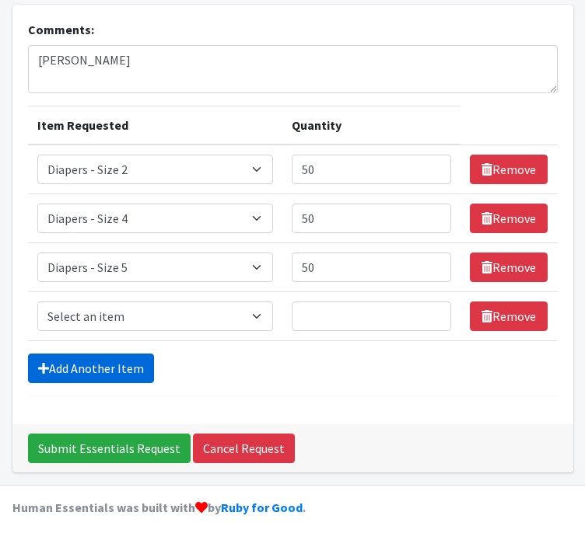
scroll to position [124, 0]
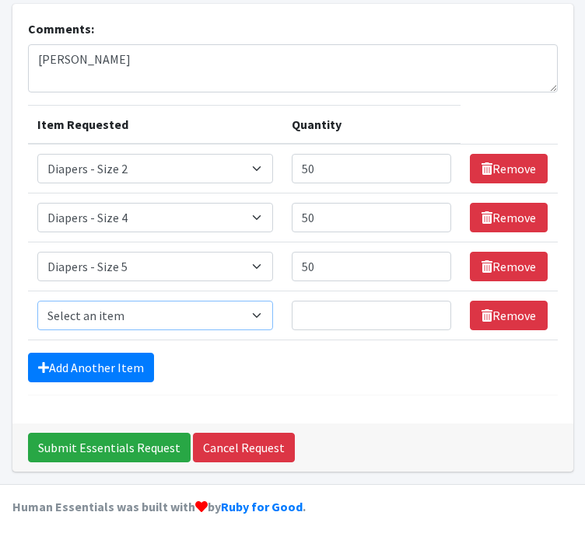
click at [62, 326] on select "Select an item Box - 2T-3T Pull-ups [200 Pull-ups/8 Packs] Box - 3T-4T Pull-ups…" at bounding box center [155, 316] width 236 height 30
select select "9800"
click at [37, 301] on select "Select an item Box - 2T-3T Pull-ups [200 Pull-ups/8 Packs] Box - 3T-4T Pull-ups…" at bounding box center [155, 316] width 236 height 30
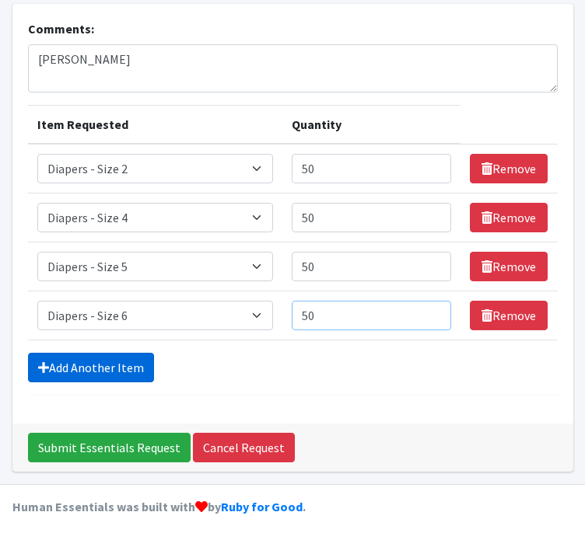
type input "50"
click at [86, 363] on link "Add Another Item" at bounding box center [91, 368] width 126 height 30
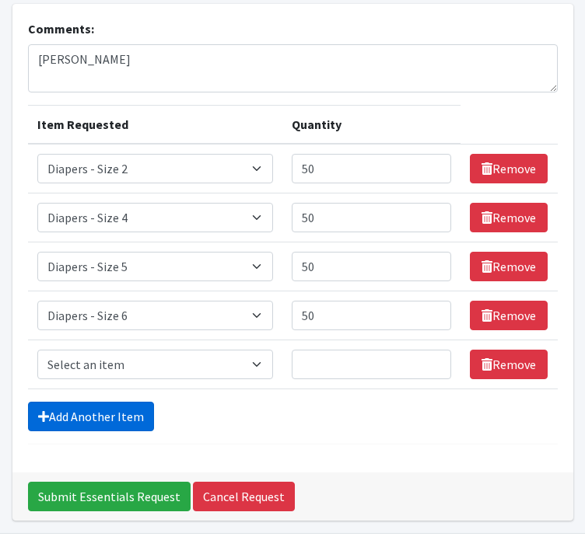
scroll to position [172, 0]
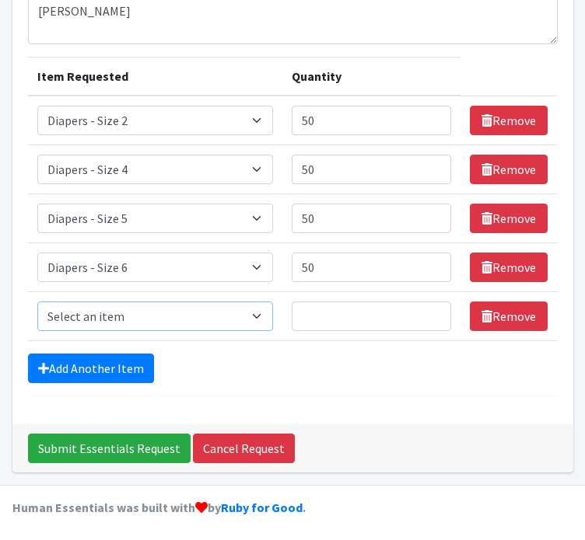
click at [81, 317] on select "Select an item Box - 2T-3T Pull-ups [200 Pull-ups/8 Packs] Box - 3T-4T Pull-ups…" at bounding box center [155, 317] width 236 height 30
select select "12545"
click at [37, 302] on select "Select an item Box - 2T-3T Pull-ups [200 Pull-ups/8 Packs] Box - 3T-4T Pull-ups…" at bounding box center [155, 317] width 236 height 30
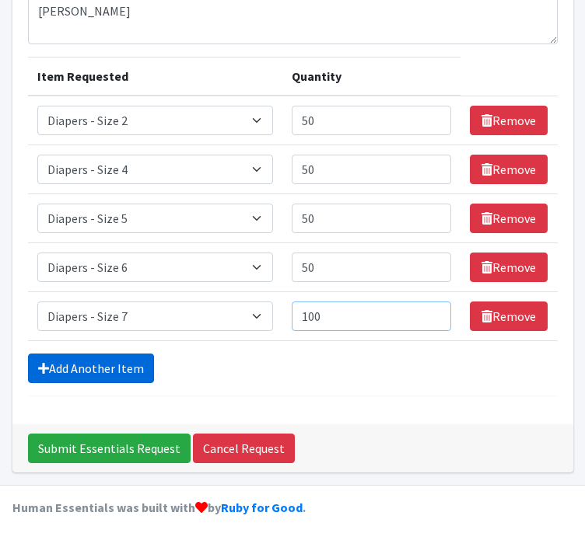
type input "100"
click at [67, 370] on link "Add Another Item" at bounding box center [91, 369] width 126 height 30
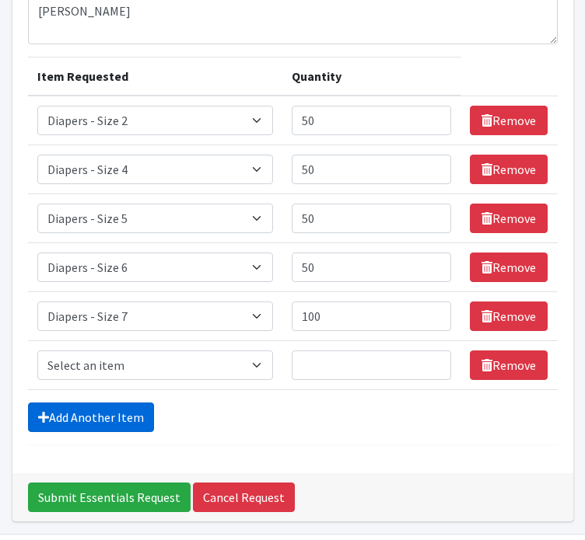
scroll to position [221, 0]
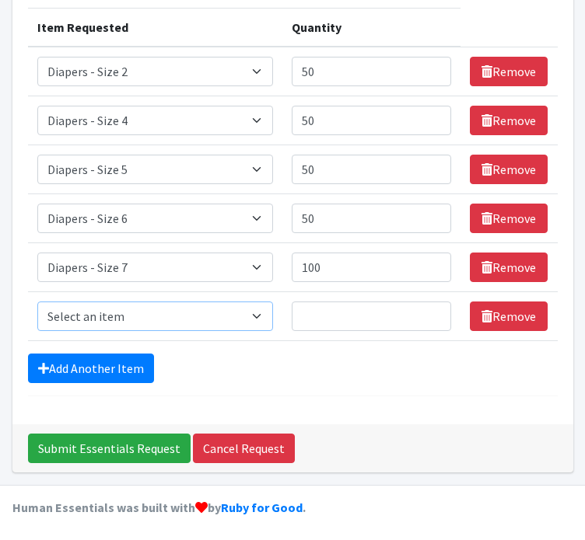
click at [53, 314] on select "Select an item Box - 2T-3T Pull-ups [200 Pull-ups/8 Packs] Box - 3T-4T Pull-ups…" at bounding box center [155, 317] width 236 height 30
select select "9774"
click at [37, 302] on select "Select an item Box - 2T-3T Pull-ups [200 Pull-ups/8 Packs] Box - 3T-4T Pull-ups…" at bounding box center [155, 317] width 236 height 30
click at [306, 306] on input "Quantity" at bounding box center [371, 317] width 159 height 30
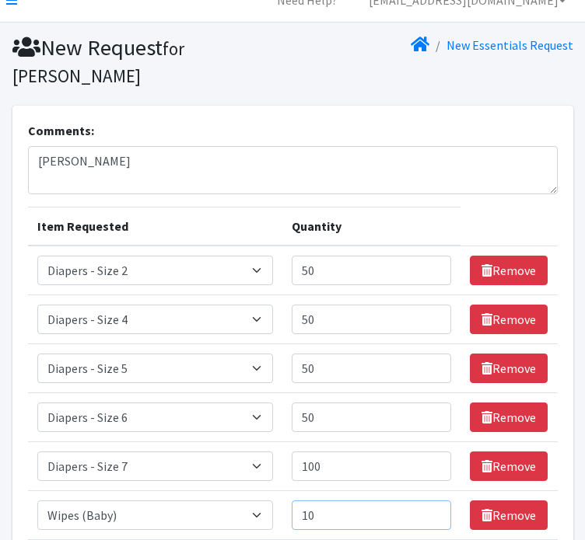
scroll to position [0, 0]
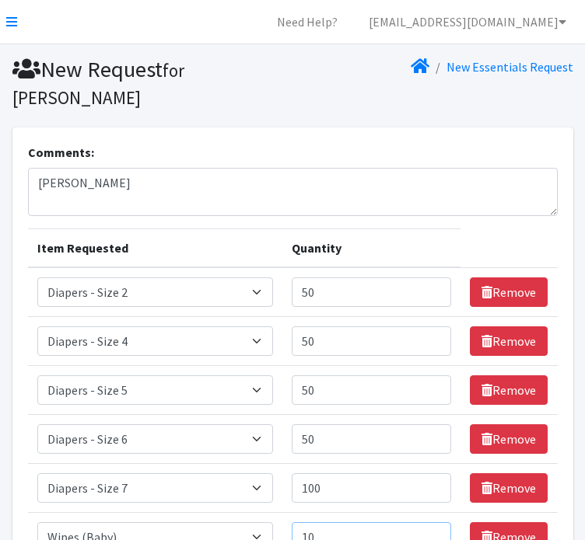
type input "10"
click at [243, 187] on textarea "WS-Liz" at bounding box center [293, 192] width 530 height 48
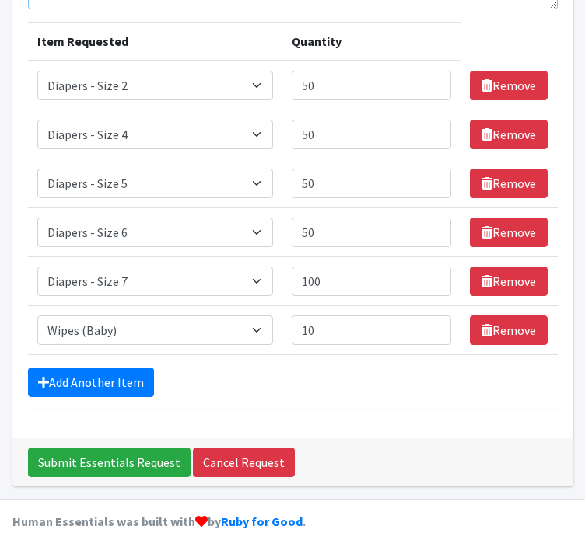
scroll to position [213, 0]
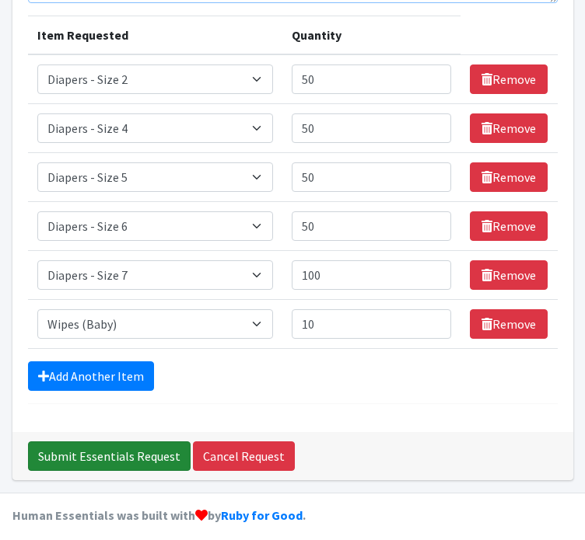
type textarea "WS-Liz (Size 7 Pampers)"
click at [37, 456] on input "Submit Essentials Request" at bounding box center [109, 457] width 163 height 30
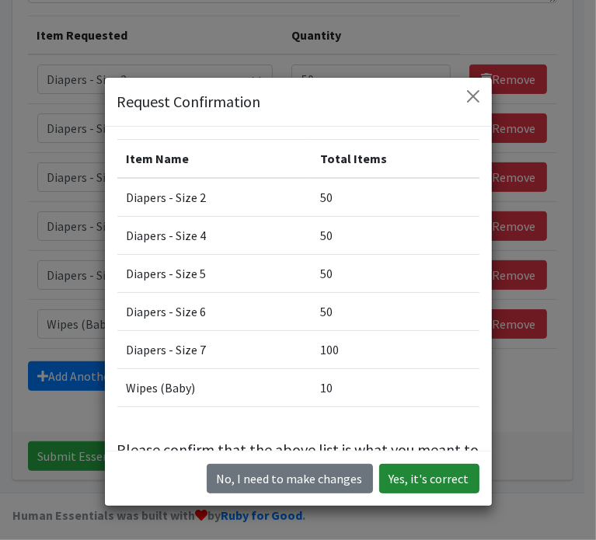
click at [432, 481] on button "Yes, it's correct" at bounding box center [429, 479] width 100 height 30
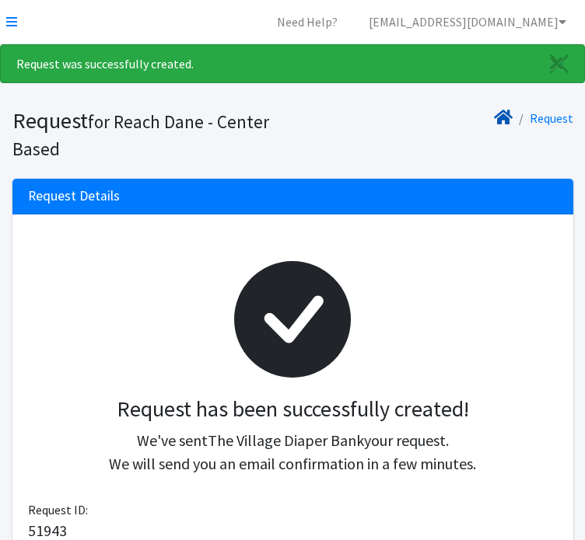
click at [508, 116] on icon at bounding box center [503, 117] width 19 height 12
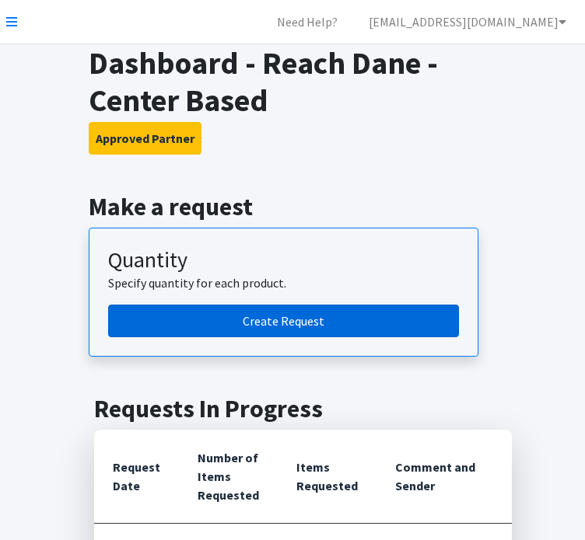
click at [242, 324] on link "Create Request" at bounding box center [283, 321] width 351 height 33
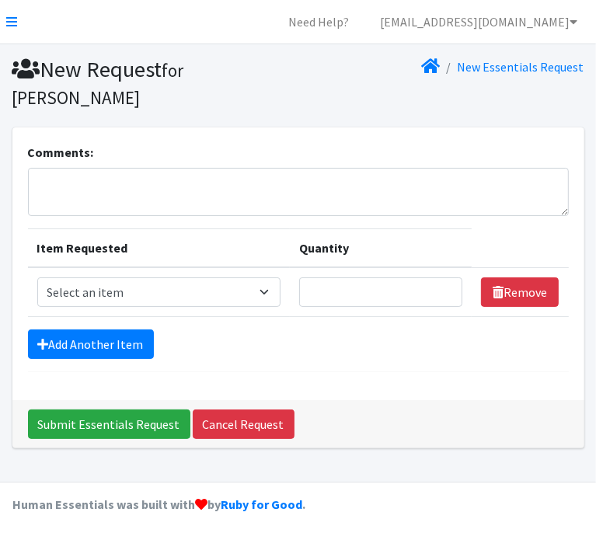
click at [198, 159] on div "Comments:" at bounding box center [298, 179] width 541 height 73
click at [198, 178] on textarea "Comments:" at bounding box center [298, 192] width 541 height 48
type textarea "PT-[PERSON_NAME]"
click at [281, 292] on select "Select an item Box - 2T-3T Pull-ups [200 Pull-ups/8 Packs] Box - 3T-4T Pull-ups…" at bounding box center [158, 293] width 243 height 30
select select "9803"
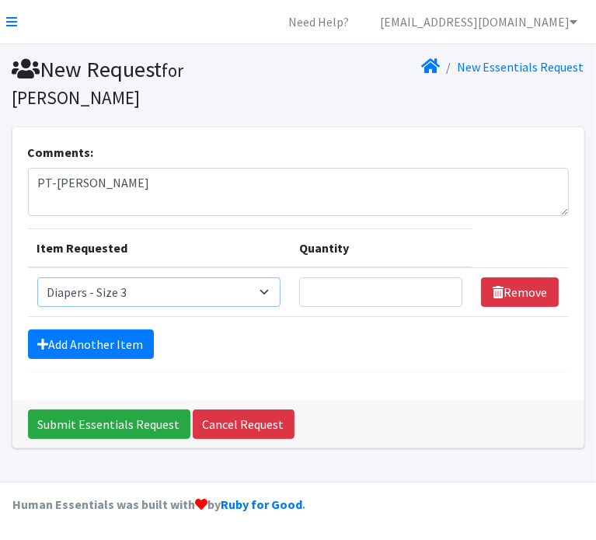
click at [37, 278] on select "Select an item Box - 2T-3T Pull-ups [200 Pull-ups/8 Packs] Box - 3T-4T Pull-ups…" at bounding box center [158, 293] width 243 height 30
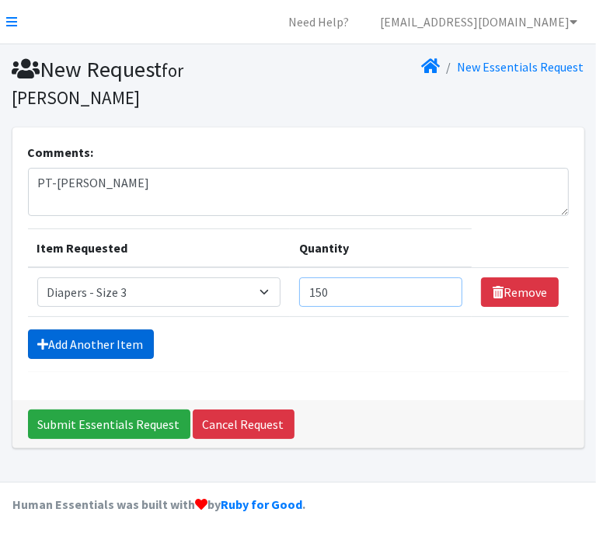
type input "150"
click at [93, 343] on link "Add Another Item" at bounding box center [91, 345] width 126 height 30
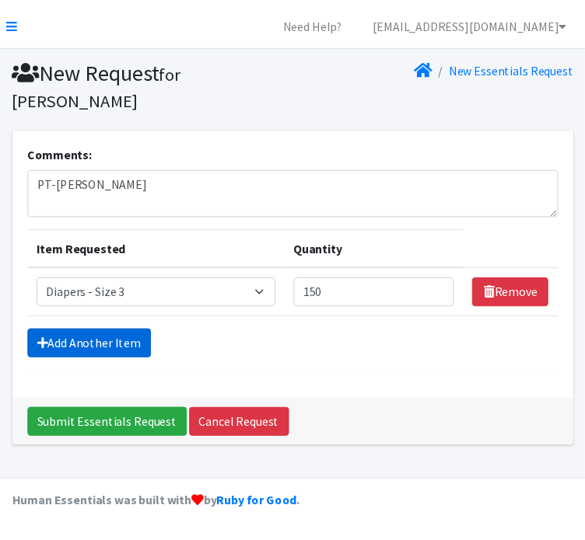
scroll to position [26, 0]
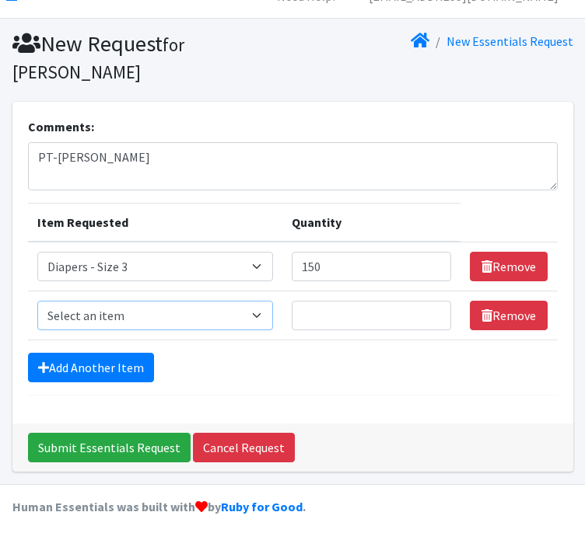
click at [90, 313] on select "Select an item Box - 2T-3T Pull-ups [200 Pull-ups/8 Packs] Box - 3T-4T Pull-ups…" at bounding box center [155, 316] width 236 height 30
select select "9799"
click at [37, 301] on select "Select an item Box - 2T-3T Pull-ups [200 Pull-ups/8 Packs] Box - 3T-4T Pull-ups…" at bounding box center [155, 316] width 236 height 30
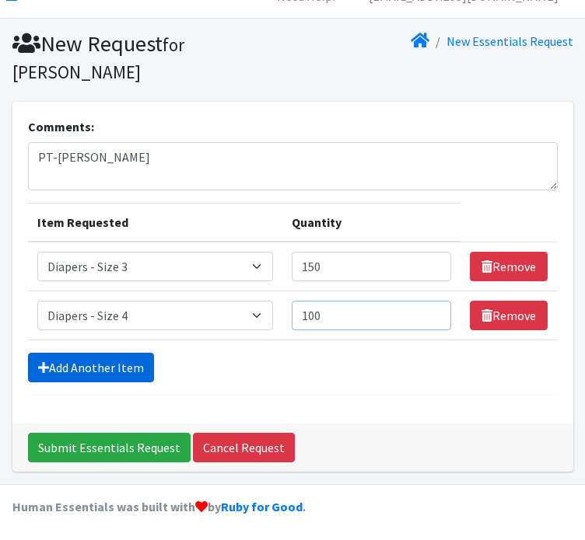
type input "100"
click at [74, 357] on link "Add Another Item" at bounding box center [91, 368] width 126 height 30
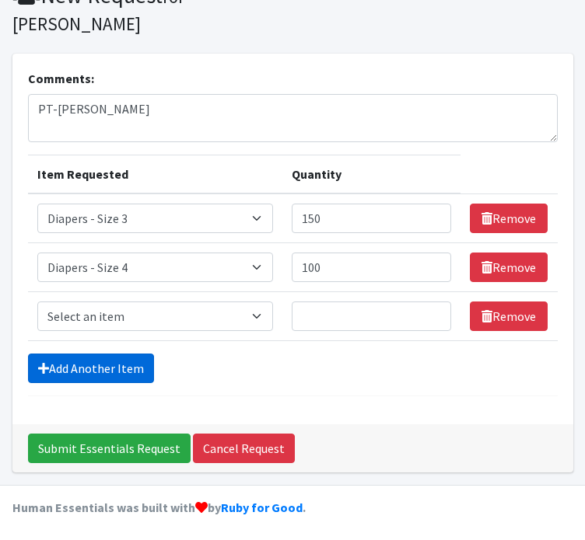
scroll to position [75, 0]
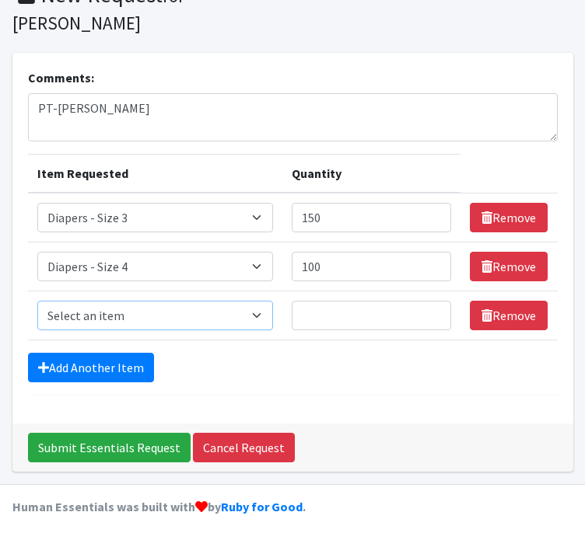
click at [63, 316] on select "Select an item Box - 2T-3T Pull-ups [200 Pull-ups/8 Packs] Box - 3T-4T Pull-ups…" at bounding box center [155, 316] width 236 height 30
select select "9802"
click at [37, 301] on select "Select an item Box - 2T-3T Pull-ups [200 Pull-ups/8 Packs] Box - 3T-4T Pull-ups…" at bounding box center [155, 316] width 236 height 30
type input "100"
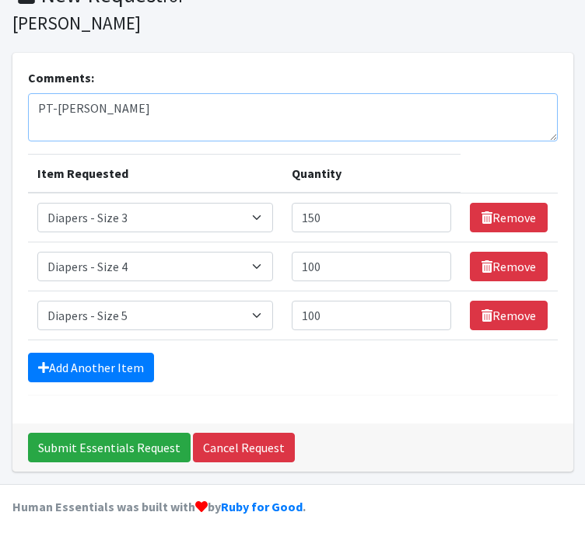
click at [92, 96] on textarea "PT-Karla" at bounding box center [293, 117] width 530 height 48
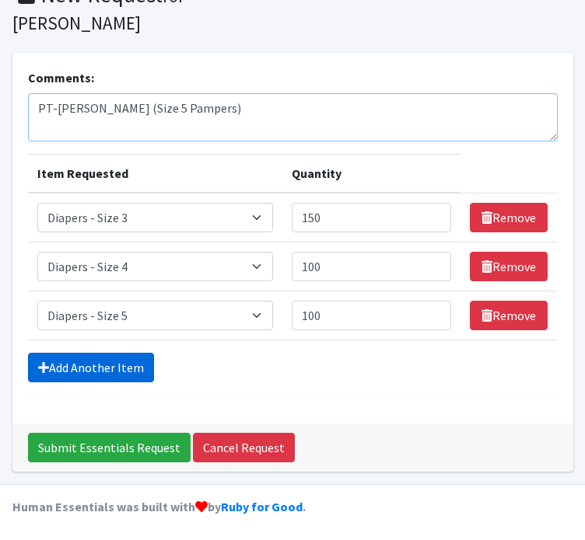
type textarea "PT-Karla (Size 5 Pampers)"
click at [55, 361] on link "Add Another Item" at bounding box center [91, 368] width 126 height 30
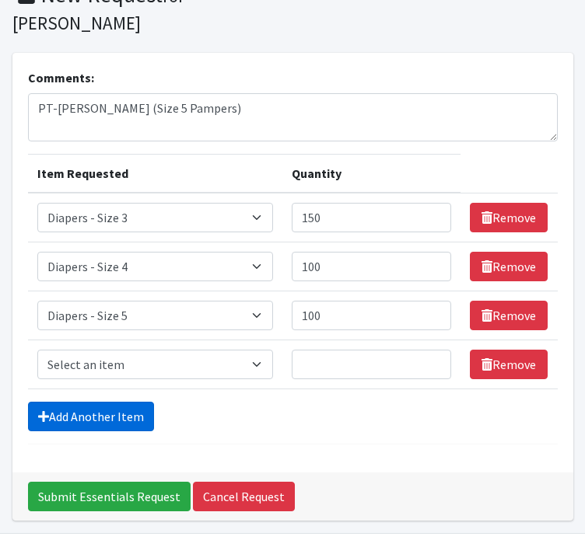
scroll to position [124, 0]
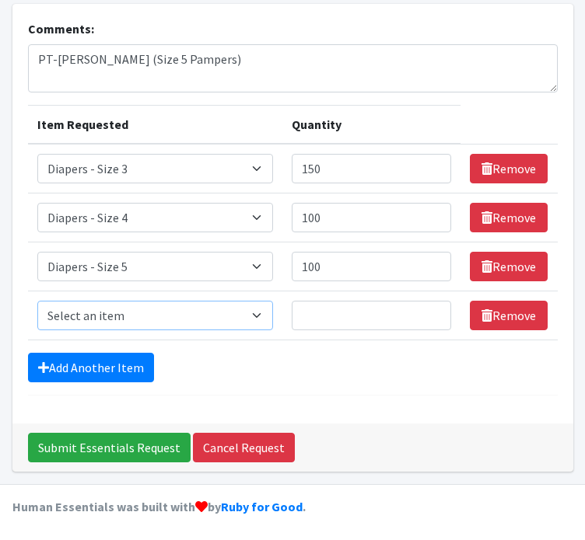
click at [79, 313] on select "Select an item Box - 2T-3T Pull-ups [200 Pull-ups/8 Packs] Box - 3T-4T Pull-ups…" at bounding box center [155, 316] width 236 height 30
select select "9800"
click at [37, 301] on select "Select an item Box - 2T-3T Pull-ups [200 Pull-ups/8 Packs] Box - 3T-4T Pull-ups…" at bounding box center [155, 316] width 236 height 30
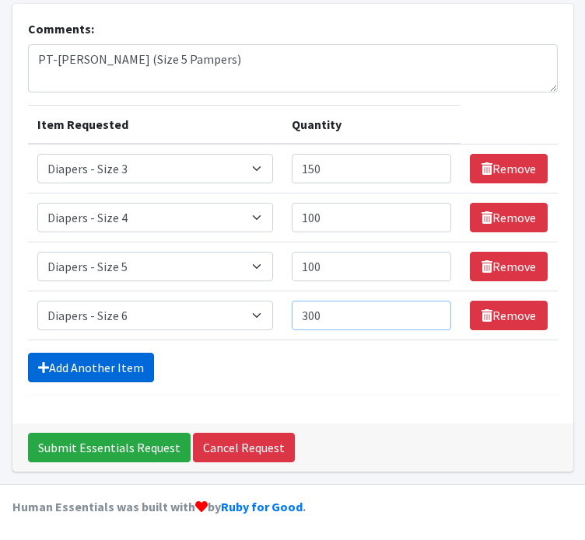
type input "300"
click at [66, 372] on link "Add Another Item" at bounding box center [91, 368] width 126 height 30
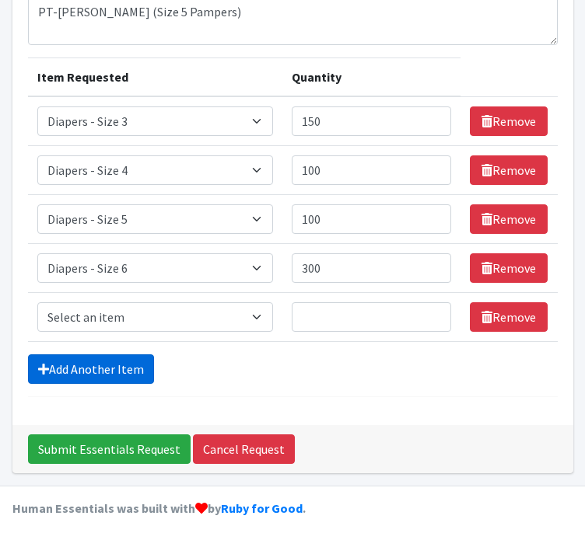
scroll to position [172, 0]
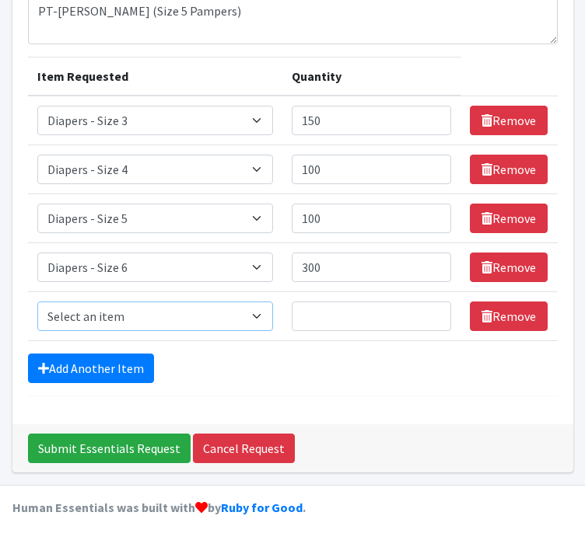
click at [73, 319] on select "Select an item Box - 2T-3T Pull-ups [200 Pull-ups/8 Packs] Box - 3T-4T Pull-ups…" at bounding box center [155, 317] width 236 height 30
select select "12545"
click at [37, 302] on select "Select an item Box - 2T-3T Pull-ups [200 Pull-ups/8 Packs] Box - 3T-4T Pull-ups…" at bounding box center [155, 317] width 236 height 30
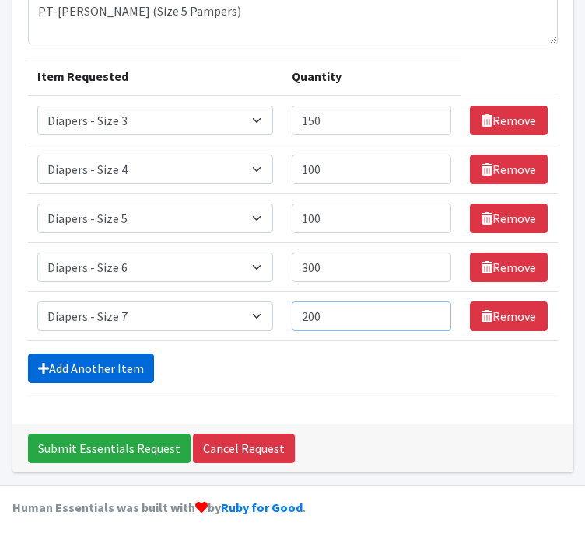
type input "200"
click at [54, 360] on link "Add Another Item" at bounding box center [91, 369] width 126 height 30
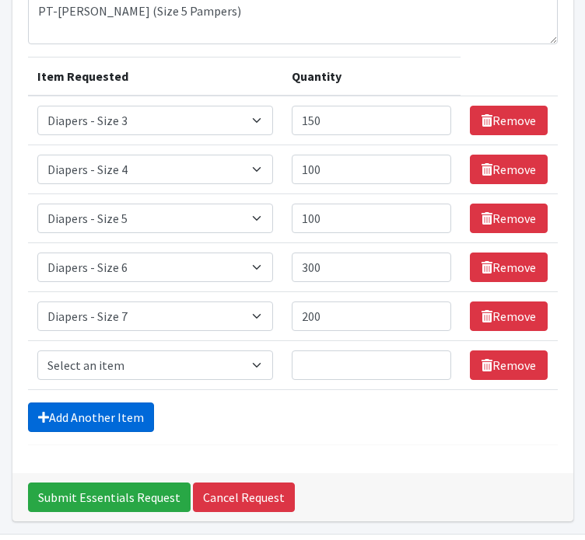
scroll to position [221, 0]
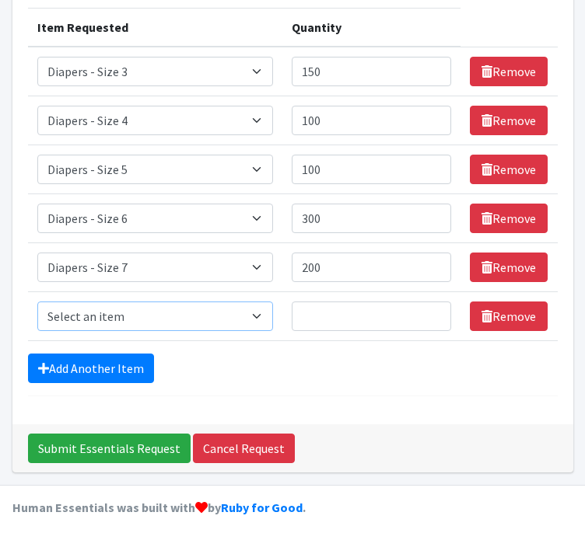
click at [49, 318] on select "Select an item Box - 2T-3T Pull-ups [200 Pull-ups/8 Packs] Box - 3T-4T Pull-ups…" at bounding box center [155, 317] width 236 height 30
select select "9779"
click at [37, 302] on select "Select an item Box - 2T-3T Pull-ups [200 Pull-ups/8 Packs] Box - 3T-4T Pull-ups…" at bounding box center [155, 317] width 236 height 30
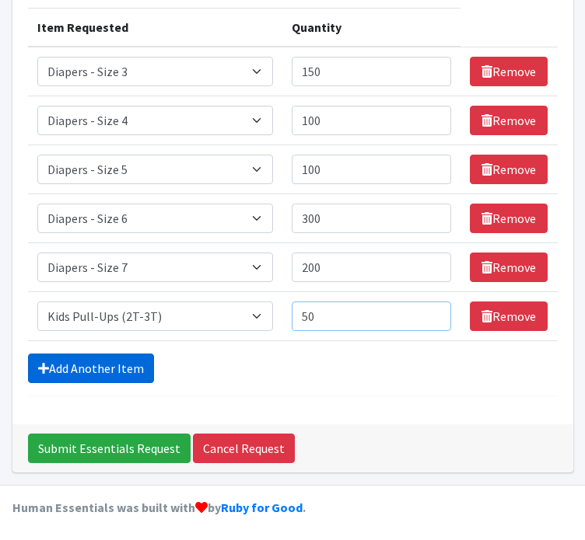
type input "50"
click at [59, 358] on link "Add Another Item" at bounding box center [91, 369] width 126 height 30
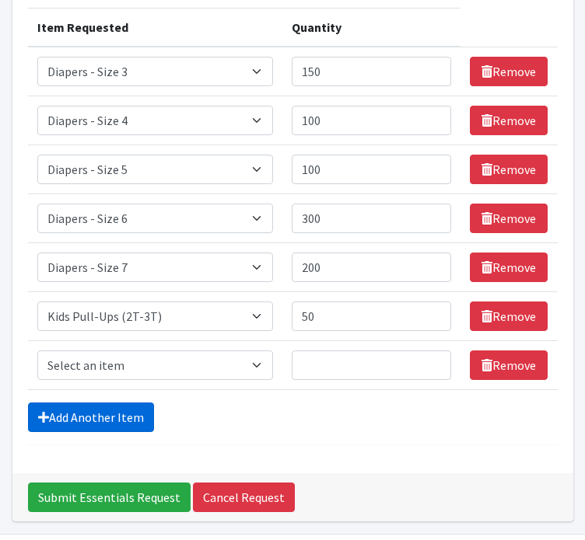
scroll to position [270, 0]
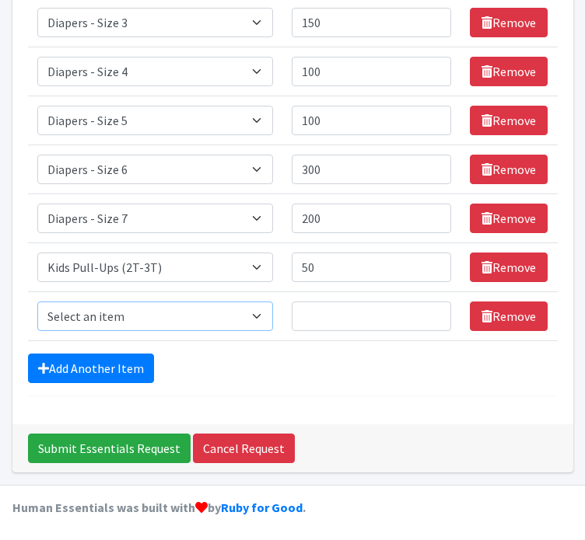
click at [62, 320] on select "Select an item Box - 2T-3T Pull-ups [200 Pull-ups/8 Packs] Box - 3T-4T Pull-ups…" at bounding box center [155, 317] width 236 height 30
select select "9787"
click at [37, 302] on select "Select an item Box - 2T-3T Pull-ups [200 Pull-ups/8 Packs] Box - 3T-4T Pull-ups…" at bounding box center [155, 317] width 236 height 30
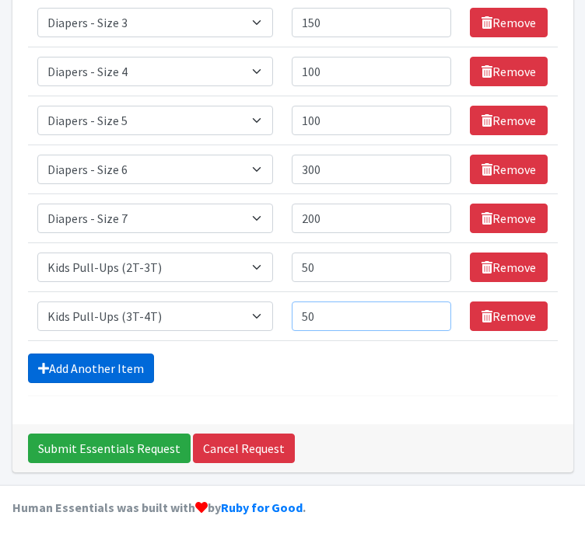
type input "50"
click at [65, 363] on link "Add Another Item" at bounding box center [91, 369] width 126 height 30
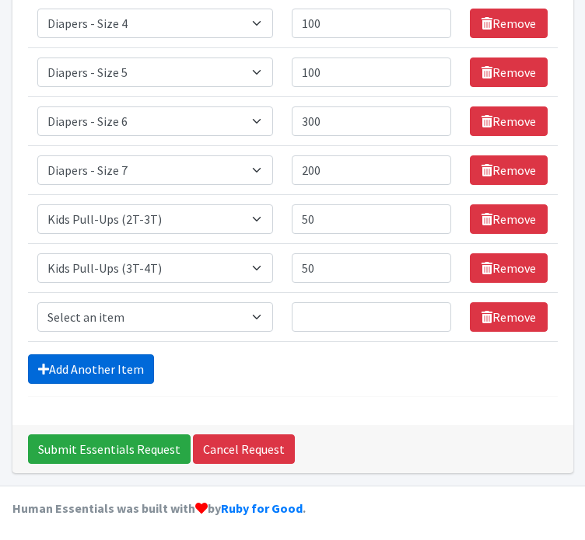
scroll to position [319, 0]
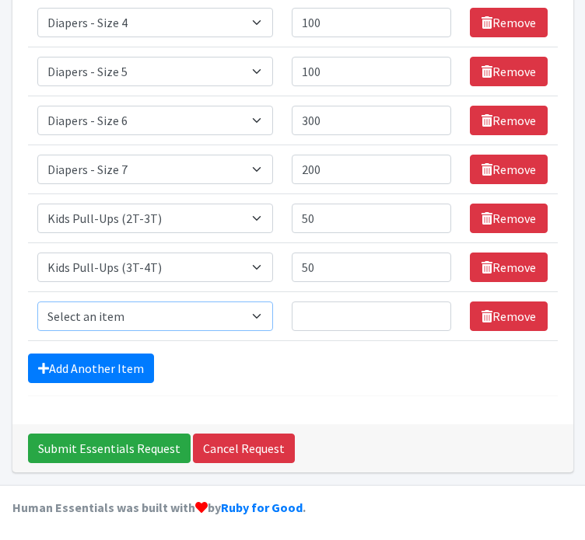
click at [50, 317] on select "Select an item Box - 2T-3T Pull-ups [200 Pull-ups/8 Packs] Box - 3T-4T Pull-ups…" at bounding box center [155, 317] width 236 height 30
select select "9774"
click at [37, 302] on select "Select an item Box - 2T-3T Pull-ups [200 Pull-ups/8 Packs] Box - 3T-4T Pull-ups…" at bounding box center [155, 317] width 236 height 30
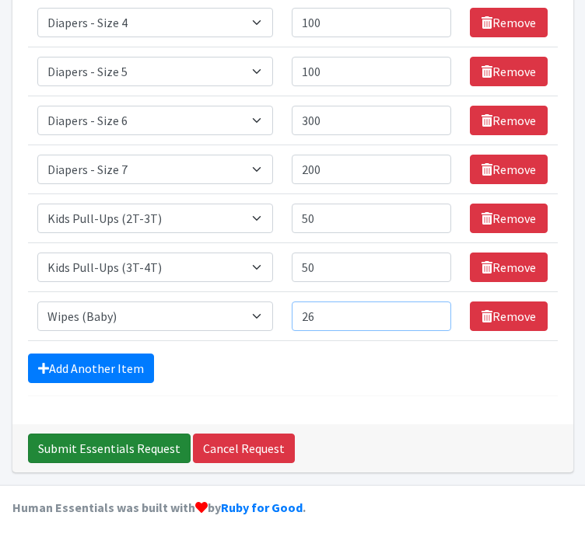
type input "26"
click at [83, 446] on input "Submit Essentials Request" at bounding box center [109, 449] width 163 height 30
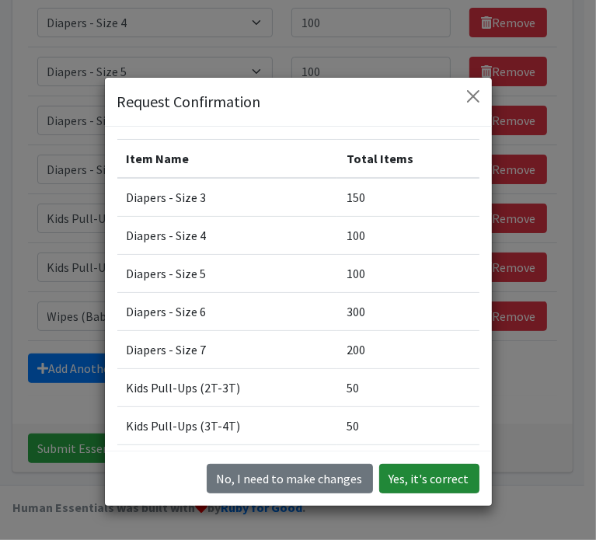
click at [393, 476] on button "Yes, it's correct" at bounding box center [429, 479] width 100 height 30
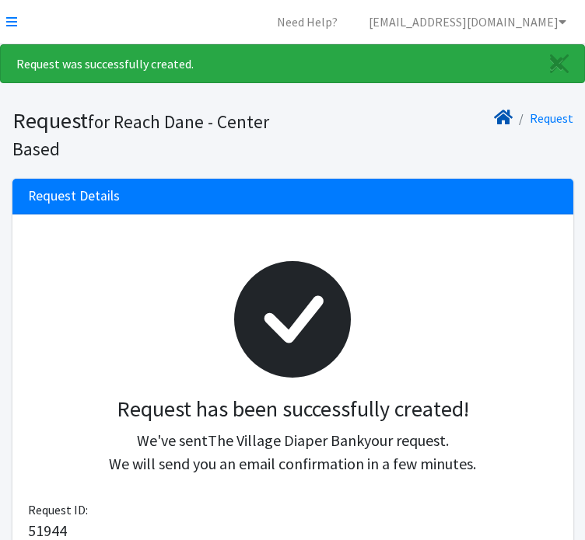
click at [501, 119] on icon at bounding box center [503, 117] width 19 height 12
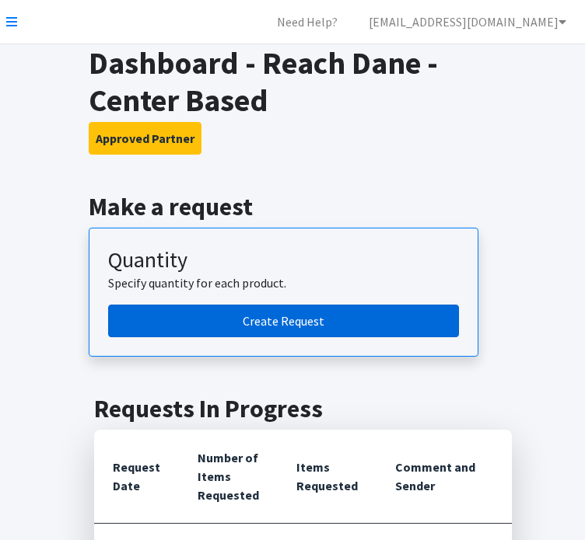
click at [331, 313] on link "Create Request" at bounding box center [283, 321] width 351 height 33
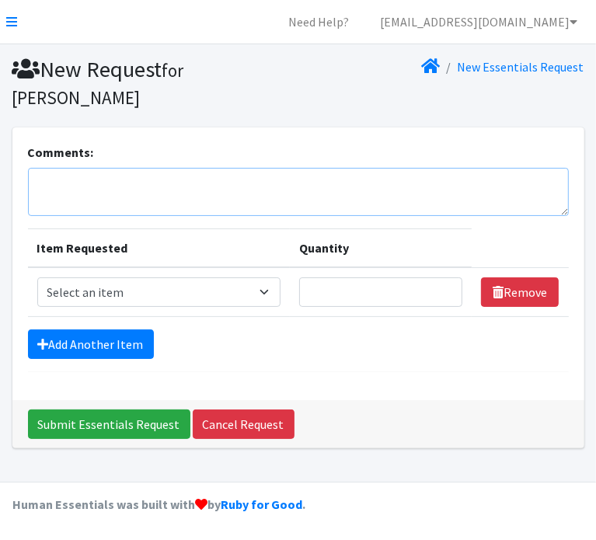
click at [69, 168] on textarea "Comments:" at bounding box center [298, 192] width 541 height 48
type textarea "SM- Karla"
click at [206, 292] on select "Select an item Box - 2T-3T Pull-ups [200 Pull-ups/8 Packs] Box - 3T-4T Pull-ups…" at bounding box center [158, 293] width 243 height 30
select select "9799"
click at [37, 278] on select "Select an item Box - 2T-3T Pull-ups [200 Pull-ups/8 Packs] Box - 3T-4T Pull-ups…" at bounding box center [158, 293] width 243 height 30
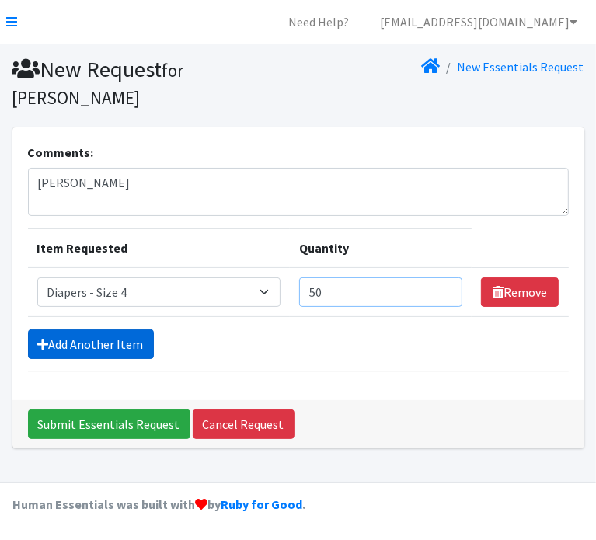
type input "50"
click at [128, 339] on link "Add Another Item" at bounding box center [91, 345] width 126 height 30
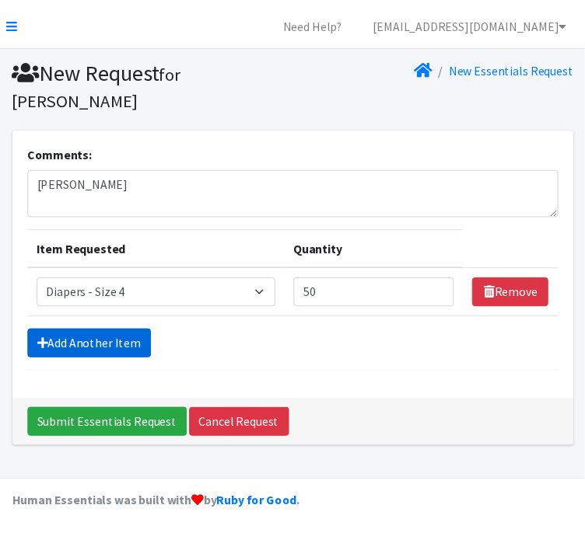
scroll to position [26, 0]
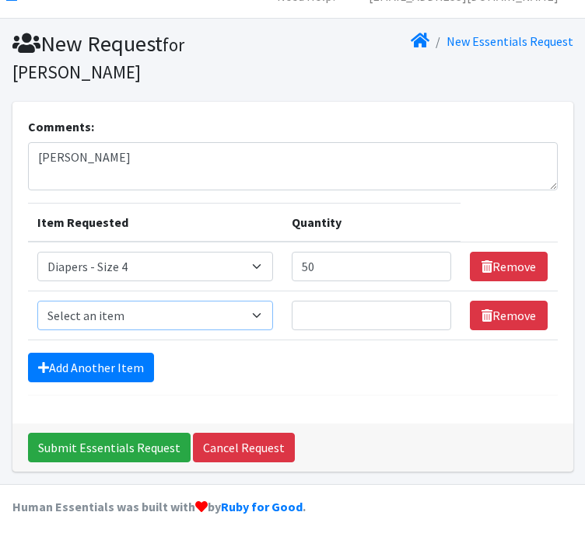
click at [117, 312] on select "Select an item Box - 2T-3T Pull-ups [200 Pull-ups/8 Packs] Box - 3T-4T Pull-ups…" at bounding box center [155, 316] width 236 height 30
select select "9802"
click at [37, 301] on select "Select an item Box - 2T-3T Pull-ups [200 Pull-ups/8 Packs] Box - 3T-4T Pull-ups…" at bounding box center [155, 316] width 236 height 30
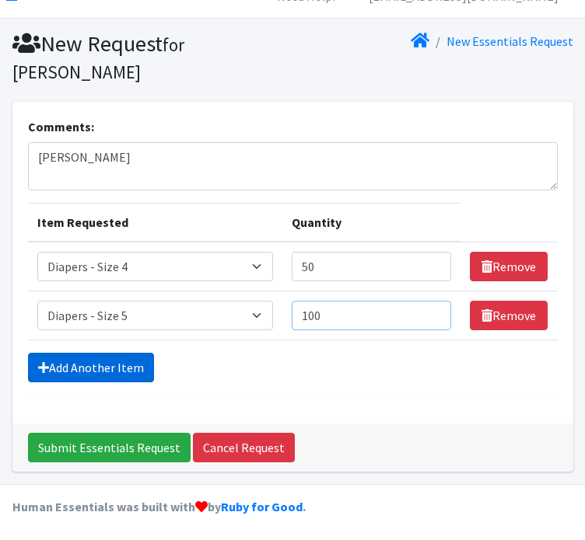
type input "100"
click at [83, 369] on link "Add Another Item" at bounding box center [91, 368] width 126 height 30
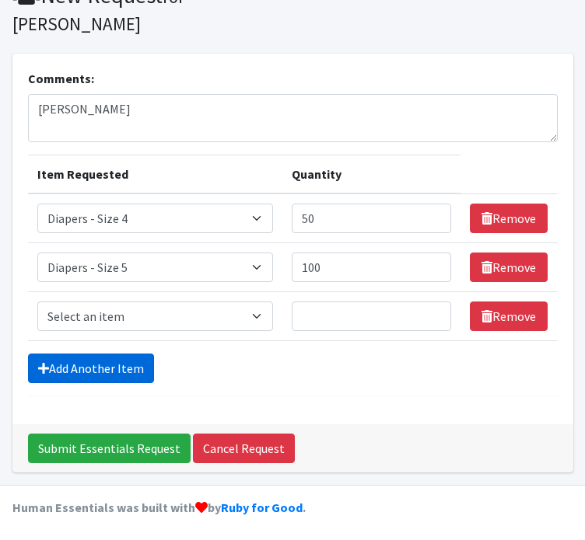
scroll to position [75, 0]
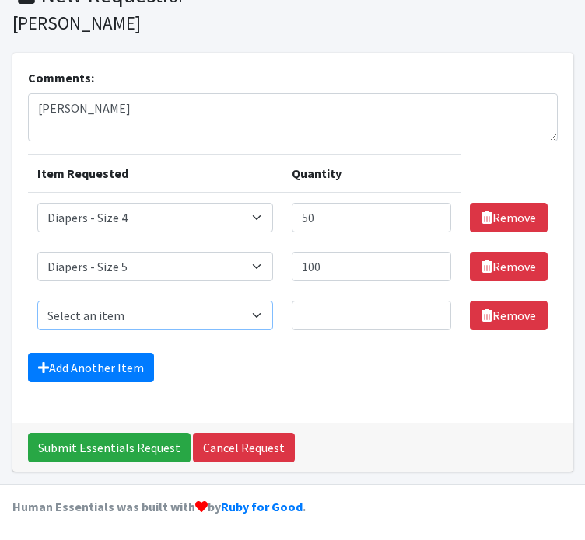
click at [76, 316] on select "Select an item Box - 2T-3T Pull-ups [200 Pull-ups/8 Packs] Box - 3T-4T Pull-ups…" at bounding box center [155, 316] width 236 height 30
select select "9800"
click at [37, 301] on select "Select an item Box - 2T-3T Pull-ups [200 Pull-ups/8 Packs] Box - 3T-4T Pull-ups…" at bounding box center [155, 316] width 236 height 30
type input "250"
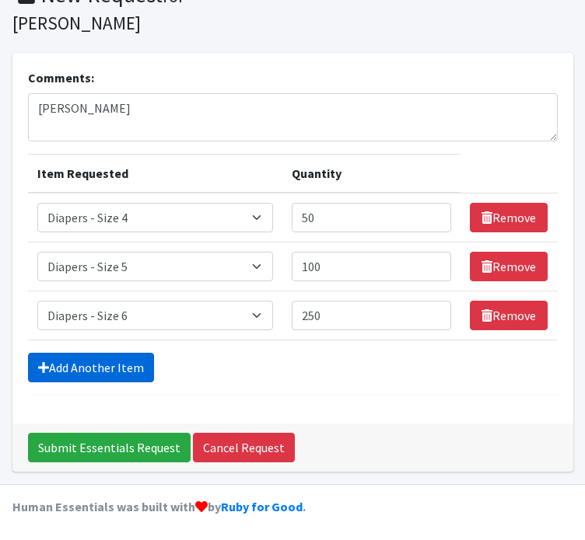
click at [78, 370] on link "Add Another Item" at bounding box center [91, 368] width 126 height 30
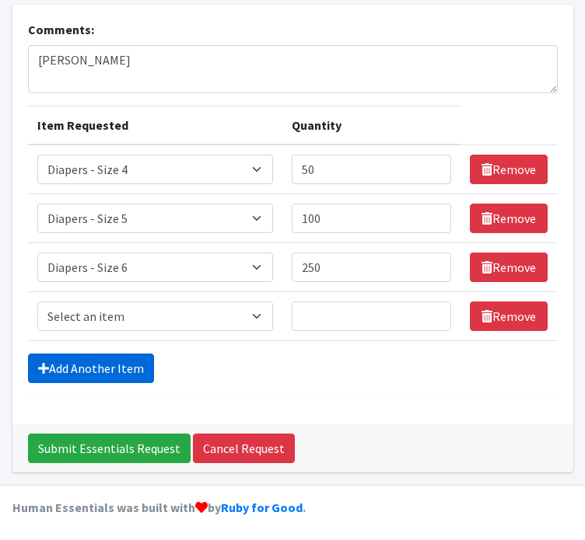
scroll to position [124, 0]
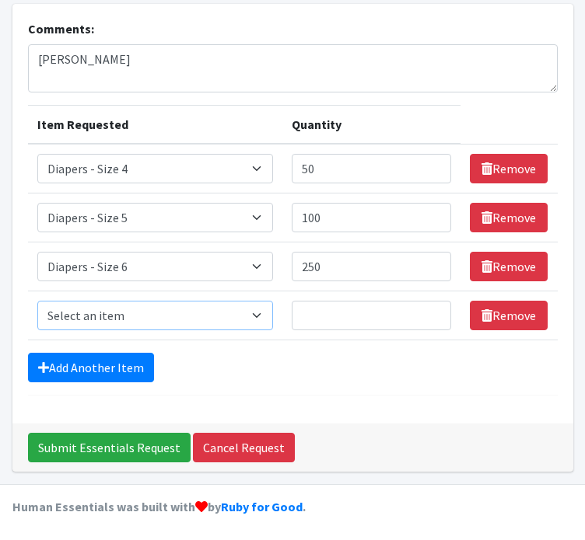
click at [69, 320] on select "Select an item Box - 2T-3T Pull-ups [200 Pull-ups/8 Packs] Box - 3T-4T Pull-ups…" at bounding box center [155, 316] width 236 height 30
select select "9774"
click at [37, 301] on select "Select an item Box - 2T-3T Pull-ups [200 Pull-ups/8 Packs] Box - 3T-4T Pull-ups…" at bounding box center [155, 316] width 236 height 30
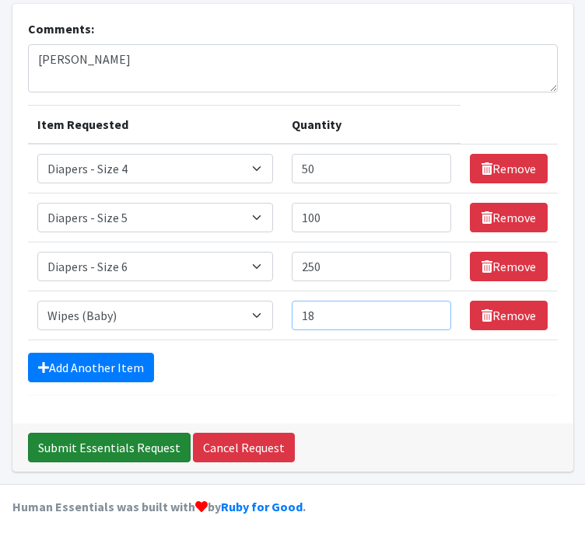
type input "18"
click at [100, 450] on input "Submit Essentials Request" at bounding box center [109, 448] width 163 height 30
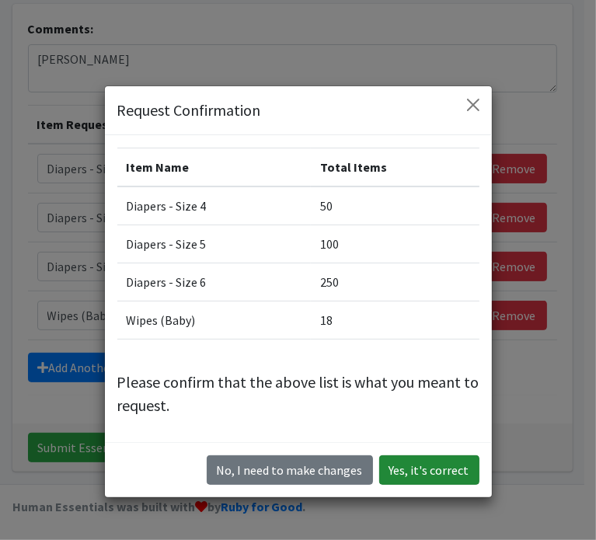
click at [434, 479] on button "Yes, it's correct" at bounding box center [429, 471] width 100 height 30
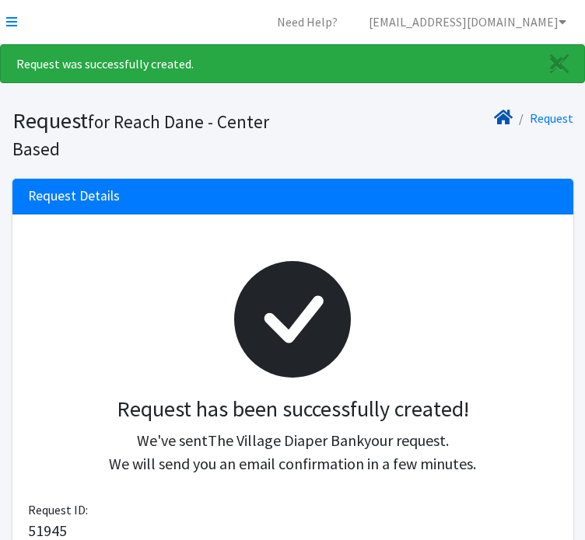
click at [503, 117] on icon at bounding box center [503, 117] width 19 height 12
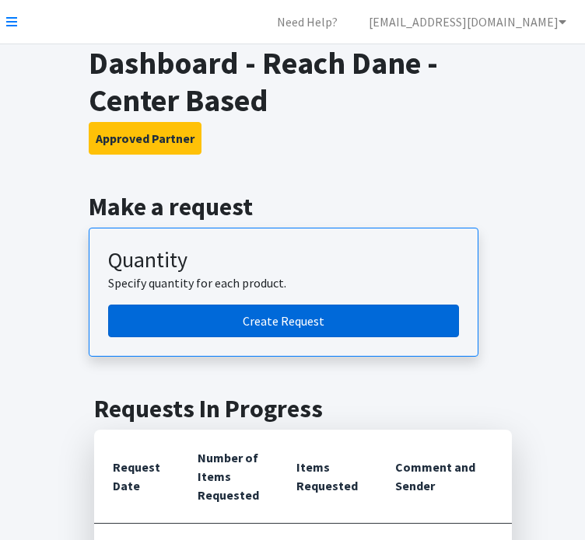
click at [264, 326] on link "Create Request" at bounding box center [283, 321] width 351 height 33
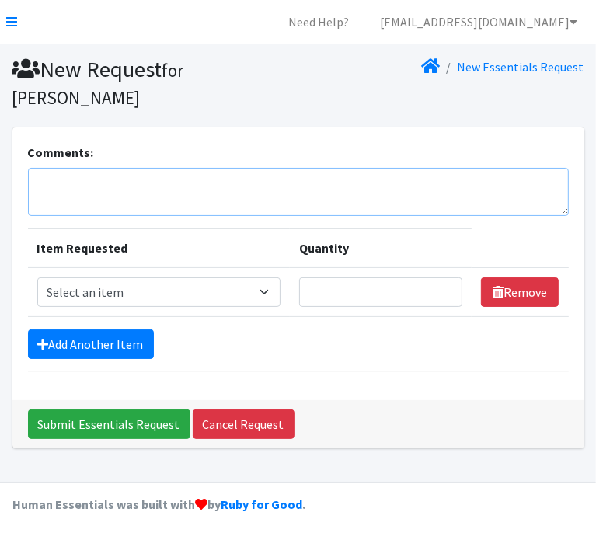
click at [159, 190] on textarea "Comments:" at bounding box center [298, 192] width 541 height 48
type textarea "GBSP-[PERSON_NAME]"
click at [111, 295] on select "Select an item Box - 2T-3T Pull-ups [200 Pull-ups/8 Packs] Box - 3T-4T Pull-ups…" at bounding box center [158, 293] width 243 height 30
select select "9797"
click at [37, 278] on select "Select an item Box - 2T-3T Pull-ups [200 Pull-ups/8 Packs] Box - 3T-4T Pull-ups…" at bounding box center [158, 293] width 243 height 30
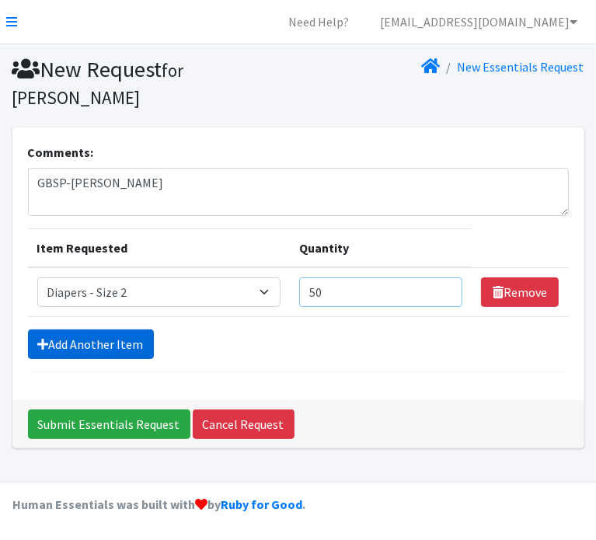
type input "50"
click at [79, 344] on link "Add Another Item" at bounding box center [91, 345] width 126 height 30
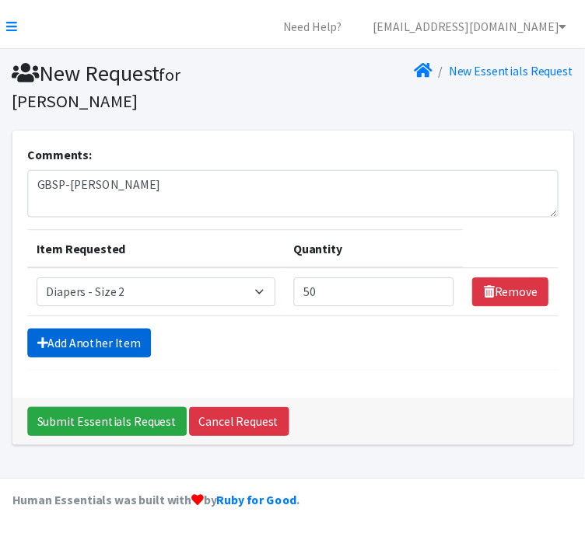
scroll to position [26, 0]
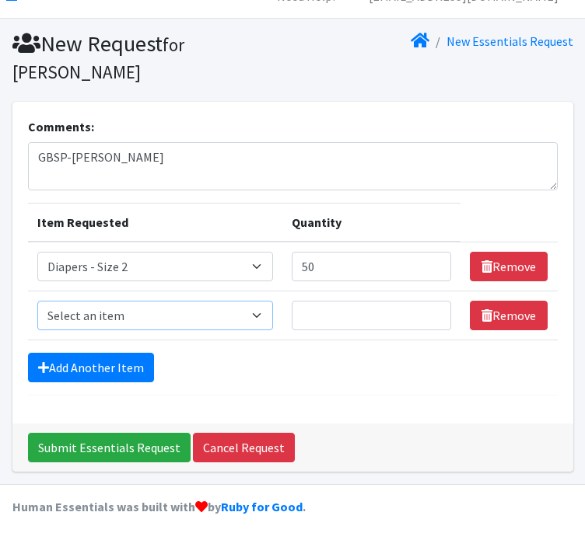
click at [75, 313] on select "Select an item Box - 2T-3T Pull-ups [200 Pull-ups/8 Packs] Box - 3T-4T Pull-ups…" at bounding box center [155, 316] width 236 height 30
click at [37, 301] on select "Select an item Box - 2T-3T Pull-ups [200 Pull-ups/8 Packs] Box - 3T-4T Pull-ups…" at bounding box center [155, 316] width 236 height 30
click at [78, 315] on select "Select an item Box - 2T-3T Pull-ups [200 Pull-ups/8 Packs] Box - 3T-4T Pull-ups…" at bounding box center [155, 316] width 236 height 30
select select "9803"
click at [37, 301] on select "Select an item Box - 2T-3T Pull-ups [200 Pull-ups/8 Packs] Box - 3T-4T Pull-ups…" at bounding box center [155, 316] width 236 height 30
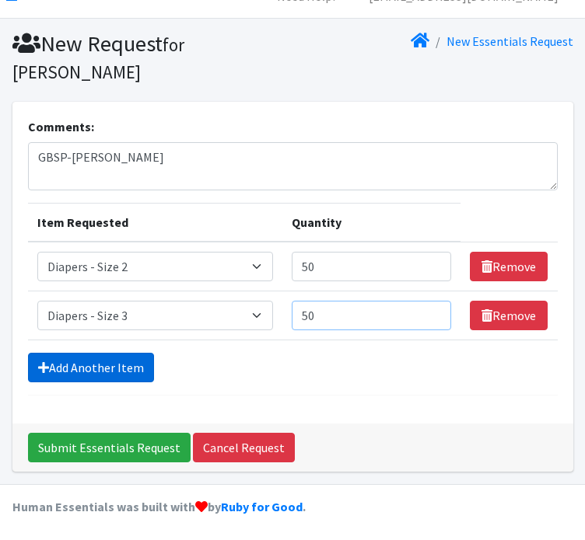
type input "50"
click at [70, 358] on link "Add Another Item" at bounding box center [91, 368] width 126 height 30
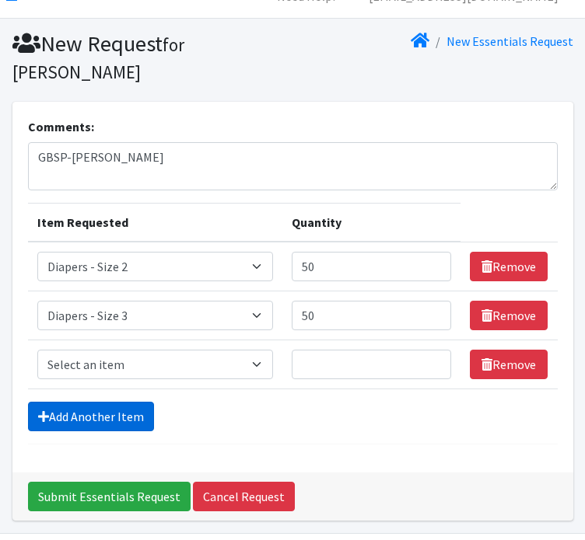
scroll to position [75, 0]
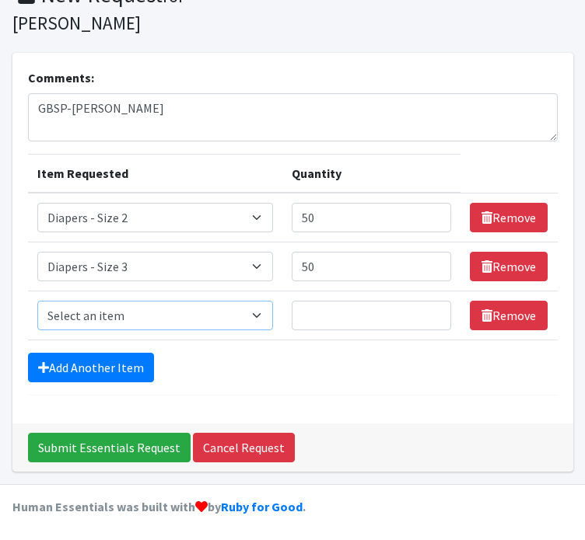
click at [65, 315] on select "Select an item Box - 2T-3T Pull-ups [200 Pull-ups/8 Packs] Box - 3T-4T Pull-ups…" at bounding box center [155, 316] width 236 height 30
select select "9802"
click at [37, 301] on select "Select an item Box - 2T-3T Pull-ups [200 Pull-ups/8 Packs] Box - 3T-4T Pull-ups…" at bounding box center [155, 316] width 236 height 30
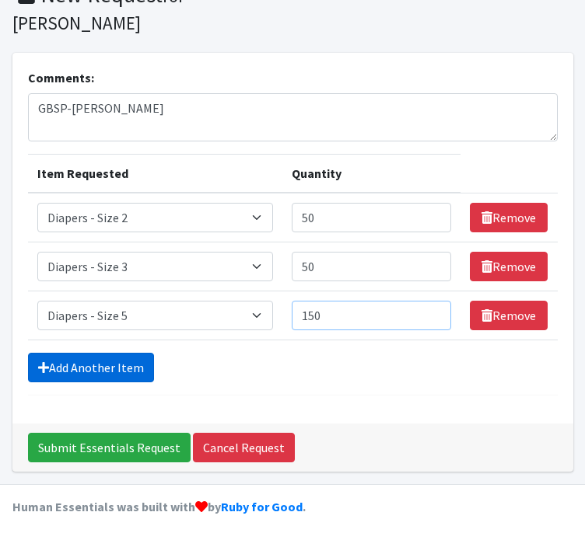
type input "150"
click at [65, 365] on link "Add Another Item" at bounding box center [91, 368] width 126 height 30
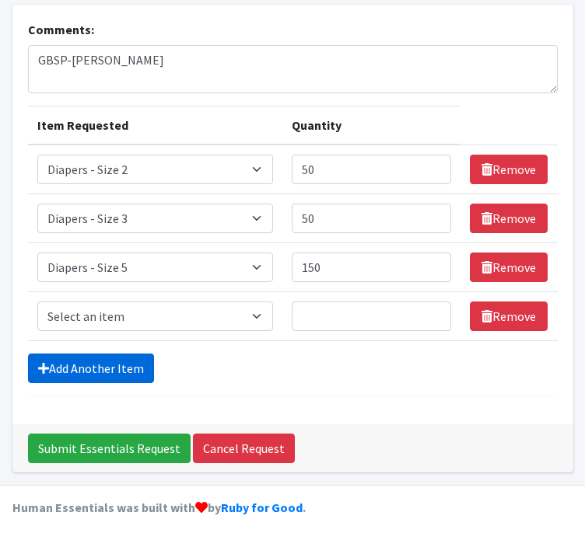
scroll to position [124, 0]
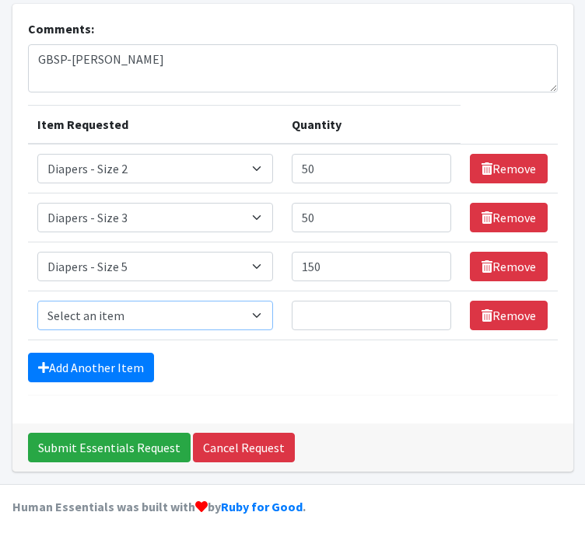
click at [65, 321] on select "Select an item Box - 2T-3T Pull-ups [200 Pull-ups/8 Packs] Box - 3T-4T Pull-ups…" at bounding box center [155, 316] width 236 height 30
select select "9779"
click at [37, 301] on select "Select an item Box - 2T-3T Pull-ups [200 Pull-ups/8 Packs] Box - 3T-4T Pull-ups…" at bounding box center [155, 316] width 236 height 30
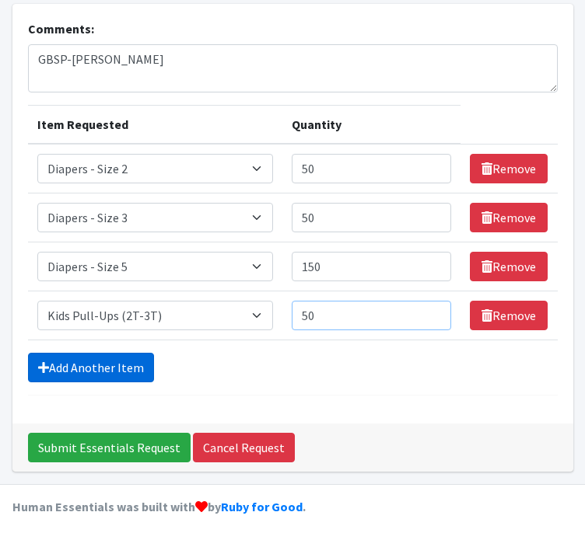
type input "50"
click at [76, 358] on link "Add Another Item" at bounding box center [91, 368] width 126 height 30
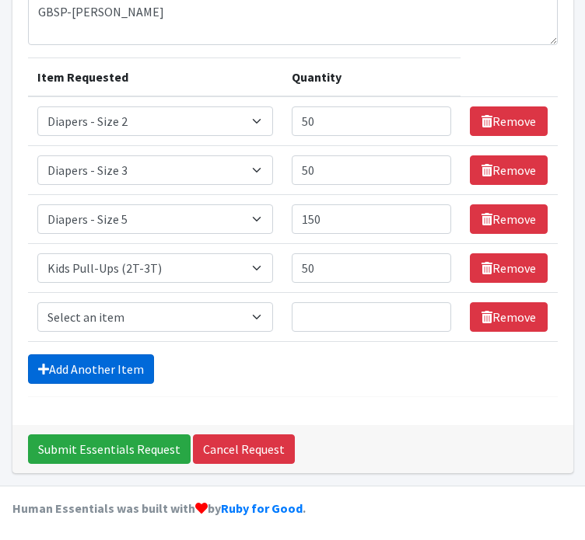
scroll to position [172, 0]
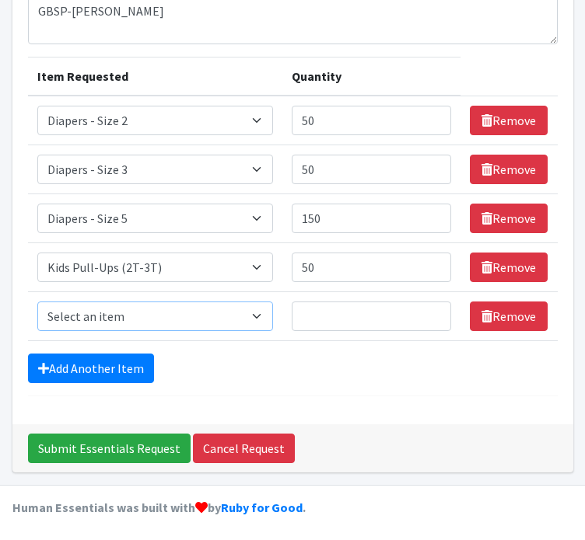
click at [68, 317] on select "Select an item Box - 2T-3T Pull-ups [200 Pull-ups/8 Packs] Box - 3T-4T Pull-ups…" at bounding box center [155, 317] width 236 height 30
select select "9787"
click at [37, 302] on select "Select an item Box - 2T-3T Pull-ups [200 Pull-ups/8 Packs] Box - 3T-4T Pull-ups…" at bounding box center [155, 317] width 236 height 30
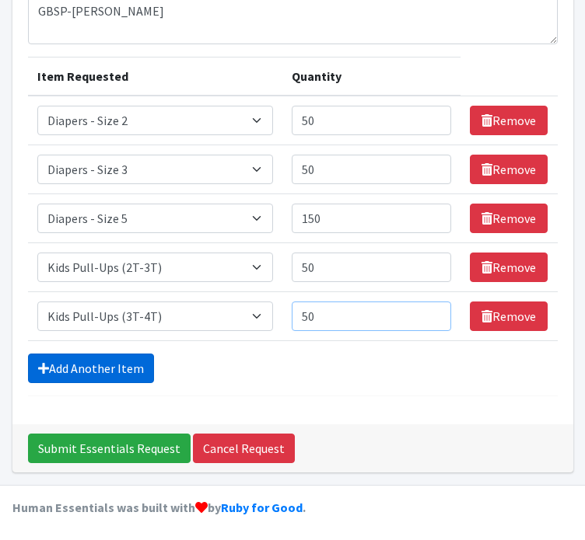
type input "50"
click at [126, 361] on link "Add Another Item" at bounding box center [91, 369] width 126 height 30
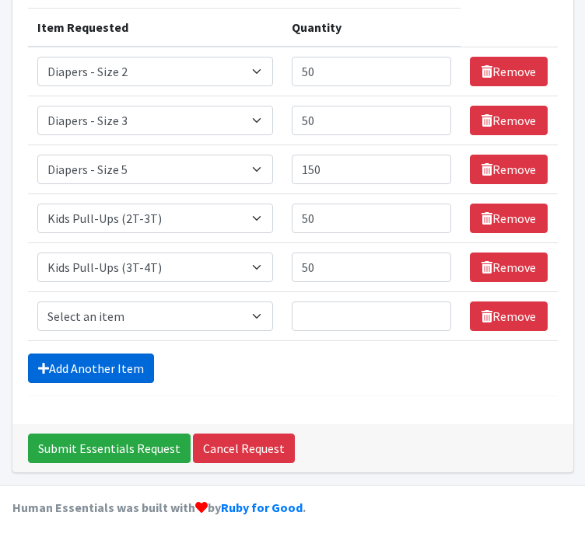
scroll to position [221, 0]
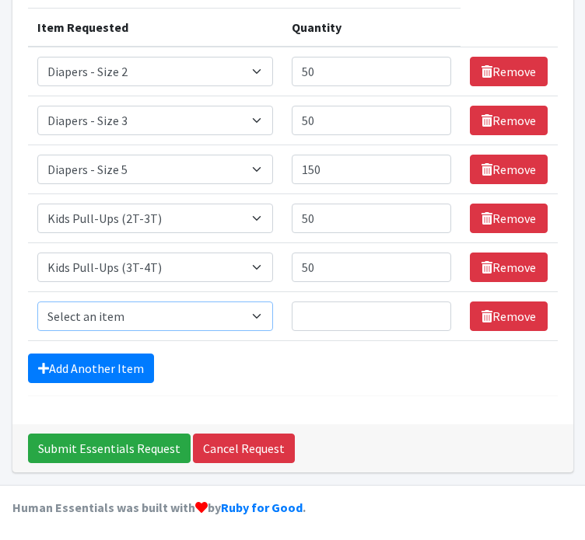
click at [116, 323] on select "Select an item Box - 2T-3T Pull-ups [200 Pull-ups/8 Packs] Box - 3T-4T Pull-ups…" at bounding box center [155, 317] width 236 height 30
select select "9789"
click at [37, 302] on select "Select an item Box - 2T-3T Pull-ups [200 Pull-ups/8 Packs] Box - 3T-4T Pull-ups…" at bounding box center [155, 317] width 236 height 30
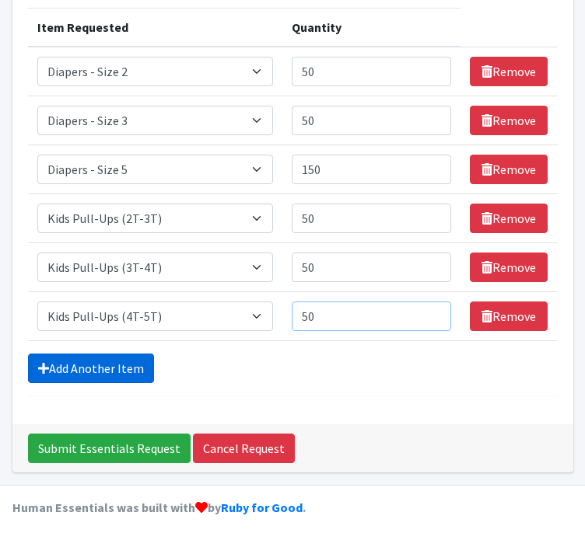
type input "50"
click at [104, 369] on link "Add Another Item" at bounding box center [91, 369] width 126 height 30
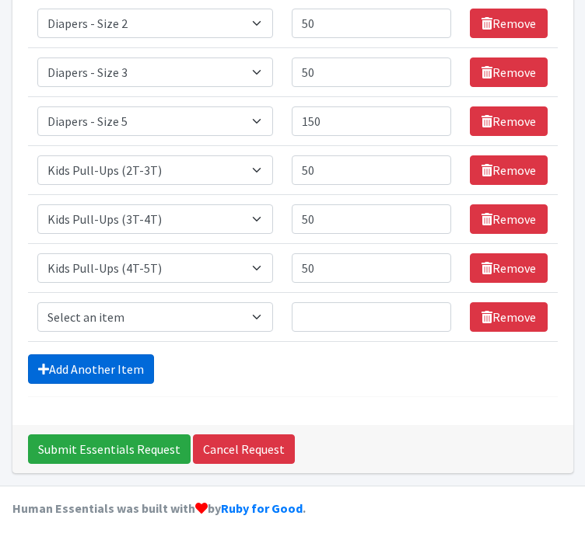
scroll to position [270, 0]
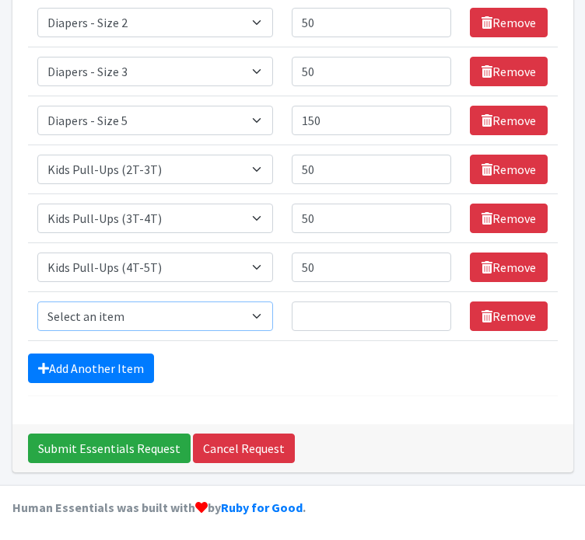
click at [94, 326] on select "Select an item Box - 2T-3T Pull-ups [200 Pull-ups/8 Packs] Box - 3T-4T Pull-ups…" at bounding box center [155, 317] width 236 height 30
select select "9774"
click at [37, 302] on select "Select an item Box - 2T-3T Pull-ups [200 Pull-ups/8 Packs] Box - 3T-4T Pull-ups…" at bounding box center [155, 317] width 236 height 30
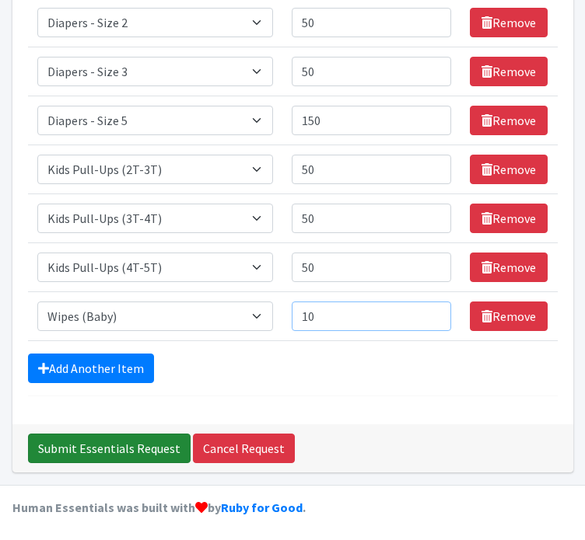
type input "10"
click at [37, 447] on input "Submit Essentials Request" at bounding box center [109, 449] width 163 height 30
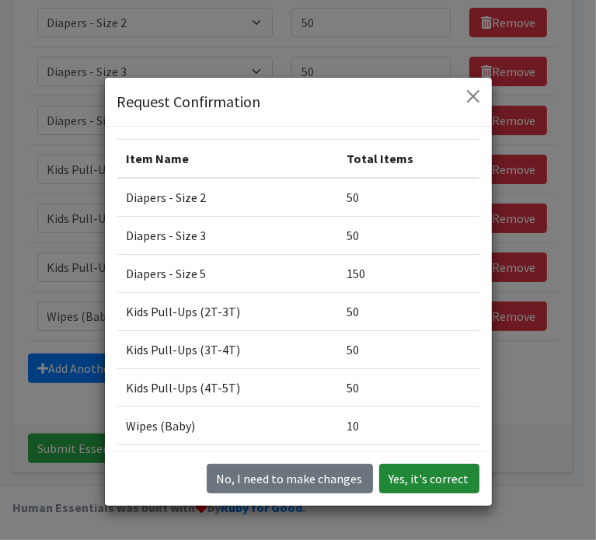
click at [425, 484] on button "Yes, it's correct" at bounding box center [429, 479] width 100 height 30
